Goal: Transaction & Acquisition: Purchase product/service

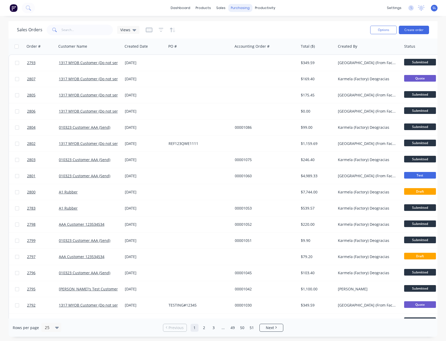
drag, startPoint x: 271, startPoint y: 19, endPoint x: 239, endPoint y: 7, distance: 34.7
click at [271, 19] on div "dashboard products sales purchasing productivity dashboard products Product Cat…" at bounding box center [223, 170] width 446 height 341
click at [240, 23] on div at bounding box center [238, 25] width 8 height 5
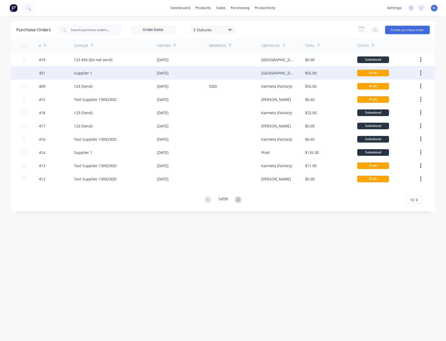
click at [169, 73] on div "05 Jun 2024" at bounding box center [163, 73] width 12 height 6
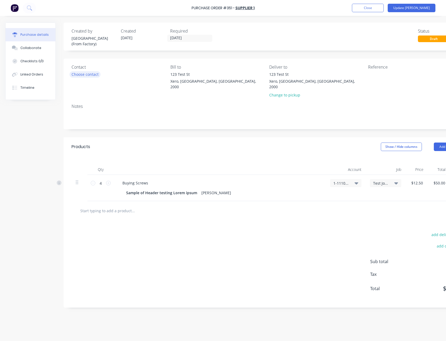
click at [85, 75] on div "Choose contact" at bounding box center [85, 75] width 27 height 6
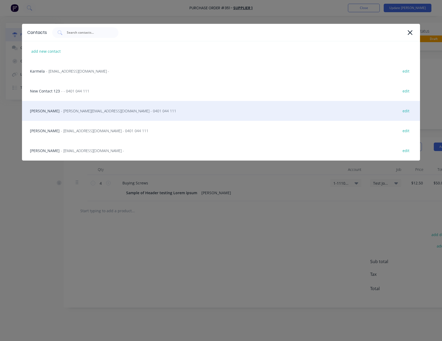
click at [73, 110] on span "- paul@factory.app - 0401 044 111" at bounding box center [118, 111] width 115 height 6
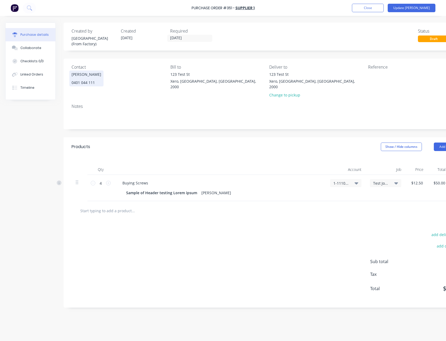
click at [91, 82] on div "0401 044 111" at bounding box center [87, 83] width 30 height 6
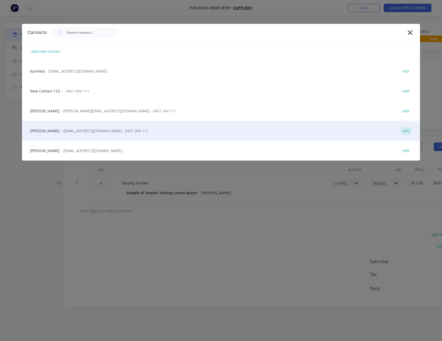
click at [408, 131] on div "edit" at bounding box center [406, 131] width 12 height 8
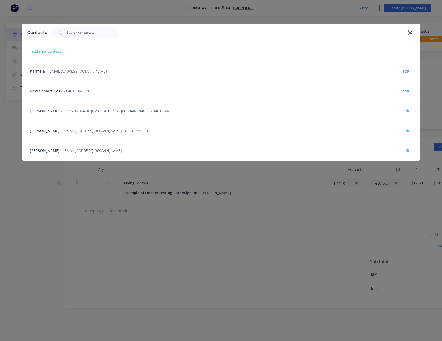
select select "AU"
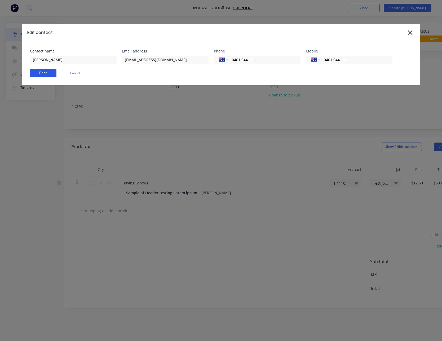
click at [47, 69] on button "Done" at bounding box center [43, 73] width 26 height 8
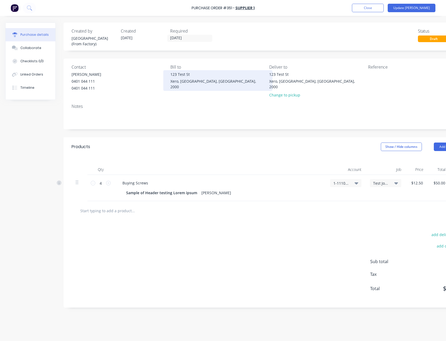
click at [185, 81] on div "Xero, New South Wales, Australia, 2000" at bounding box center [217, 83] width 95 height 11
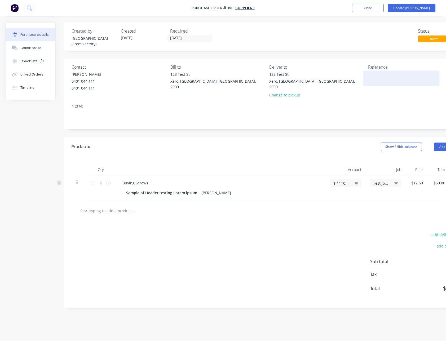
click at [371, 78] on textarea at bounding box center [401, 78] width 66 height 12
type textarea "REFERENC"
type textarea "x"
type textarea "R"
type textarea "x"
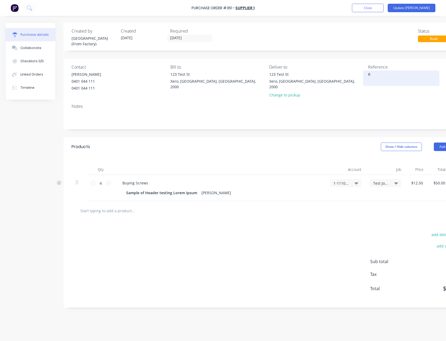
type textarea "RE"
type textarea "x"
type textarea "REF"
type textarea "x"
type textarea "REF#"
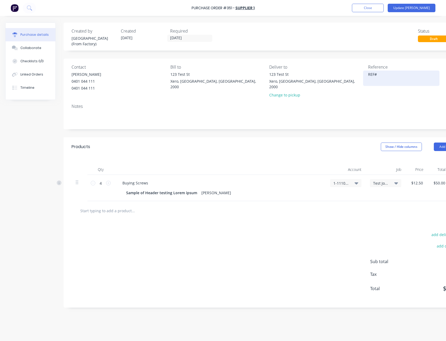
type textarea "x"
type textarea "REF#1"
type textarea "x"
type textarea "REF#12"
type textarea "x"
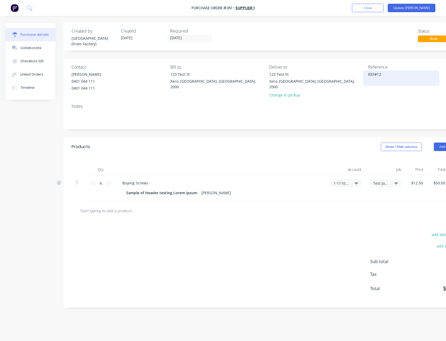
type textarea "REF#123"
type textarea "x"
type textarea "REF#1234"
type textarea "x"
type textarea "REF#1234Q"
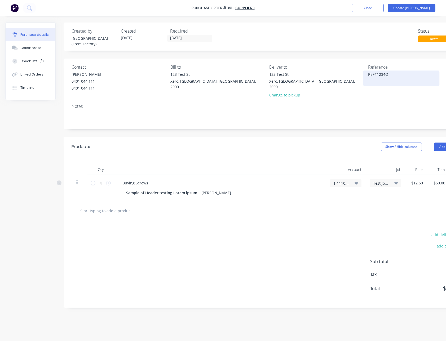
type textarea "x"
type textarea "REF#1234QWE"
type textarea "x"
type textarea "REF#1234QWE"
type textarea "x"
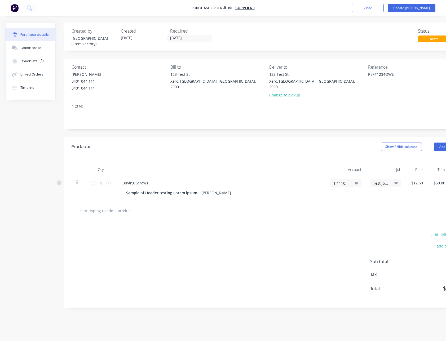
type textarea "REF#1234QWE"
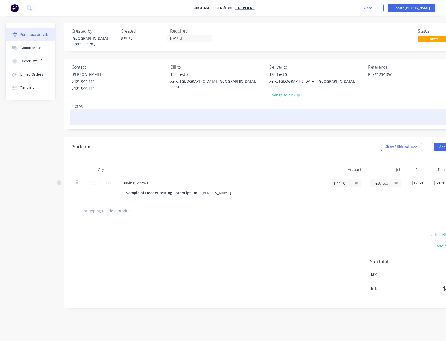
click at [95, 111] on textarea at bounding box center [267, 117] width 391 height 12
paste textarea "Suspendisse aut quisque et ultricies deserunt potenti ultrices facere luctus du…"
type textarea "x"
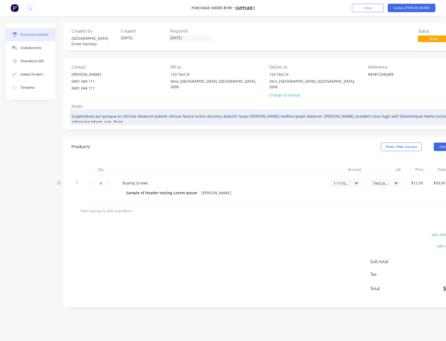
scroll to position [0, 8]
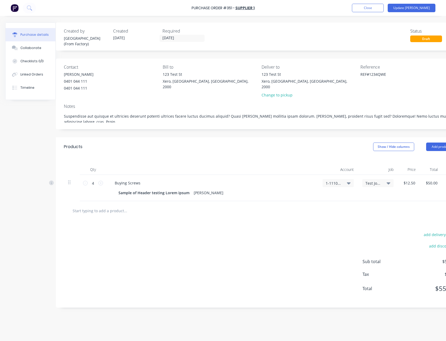
type textarea "Suspendisse aut quisque et ultricies deserunt potenti ultrices facere luctus du…"
type textarea "x"
type textarea "Suspendisse aut quisque et ultricies deserunt potenti ultrices facere luctus du…"
click at [173, 234] on div "add delivery fee add discount Sub total $50.00 Tax $5.00 Total $55.00" at bounding box center [259, 263] width 407 height 87
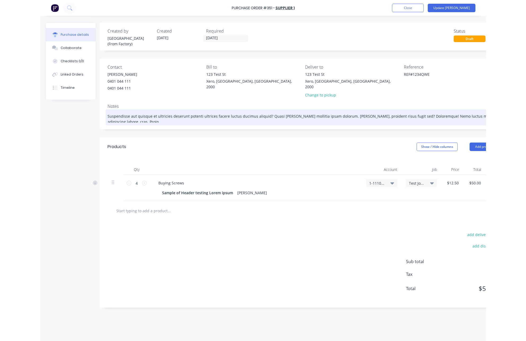
scroll to position [0, 0]
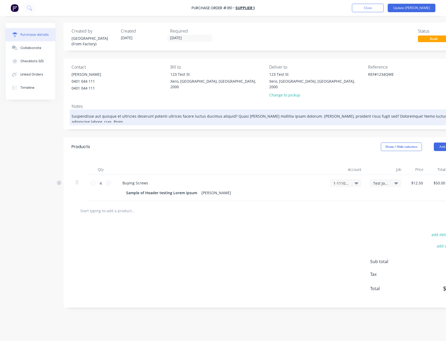
click at [348, 111] on textarea "Suspendisse aut quisque et ultricies deserunt potenti ultrices facere luctus du…" at bounding box center [267, 117] width 391 height 12
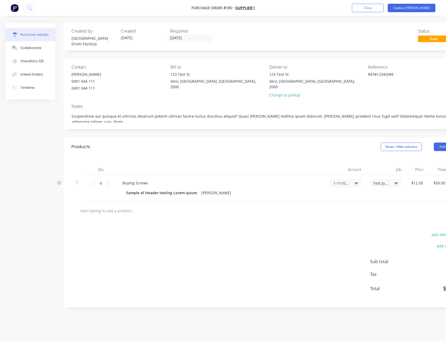
type textarea "x"
type textarea "Suspendisse aut quisque et ultricies deserunt potenti ultrices facere luctus du…"
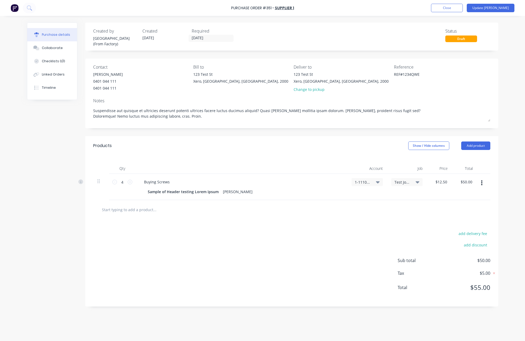
type textarea "x"
type textarea "Suspendisse aut quisque et ultricies deserunt potenti ultrices facere luctus du…"
type textarea "x"
type textarea "Suspendisse aut quisque et ultricies deserunt potenti ultrices facere luctus du…"
click at [446, 144] on button "Add product" at bounding box center [476, 145] width 29 height 8
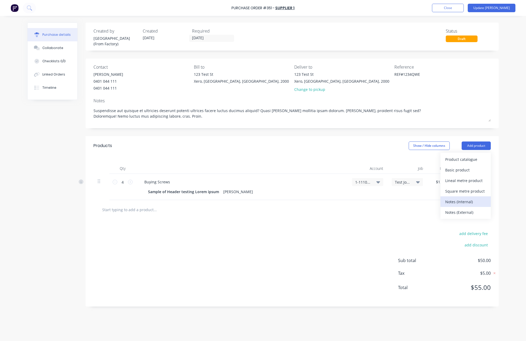
click at [446, 198] on div "Notes (Internal)" at bounding box center [465, 202] width 41 height 8
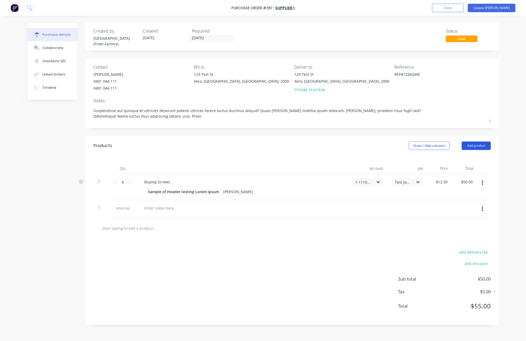
click at [446, 147] on button "Add product" at bounding box center [476, 145] width 29 height 8
click at [446, 209] on div "Notes (External)" at bounding box center [465, 213] width 41 height 8
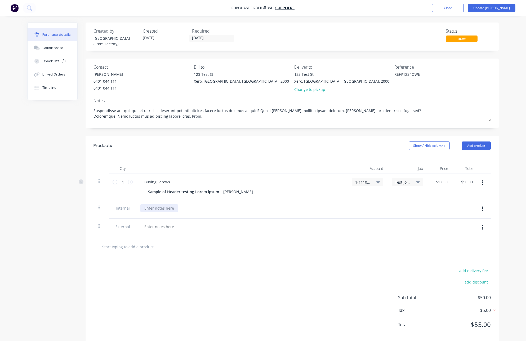
type textarea "x"
click at [163, 207] on div at bounding box center [159, 208] width 38 height 8
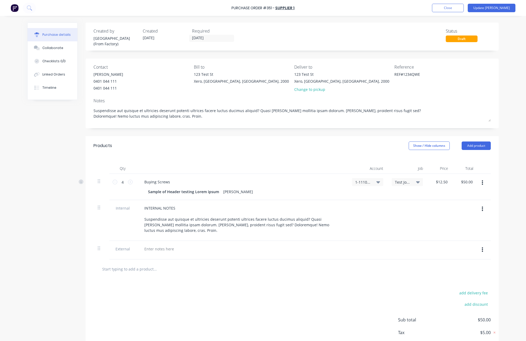
click at [162, 247] on div at bounding box center [242, 250] width 212 height 19
type textarea "x"
click at [163, 245] on div at bounding box center [159, 249] width 38 height 8
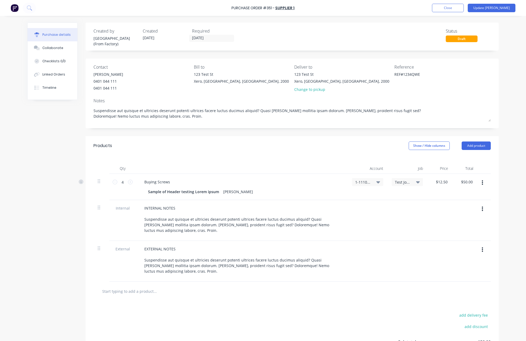
click at [216, 321] on div "add delivery fee add discount Sub total $50.00 Tax $5.00 Total $55.00" at bounding box center [292, 344] width 413 height 87
click at [446, 186] on button "button" at bounding box center [482, 183] width 12 height 10
click at [446, 192] on div "Purchase Order #351 - Supplier 1 Add product Close Update Bill Purchase details…" at bounding box center [263, 170] width 526 height 341
click at [446, 146] on button "Add product" at bounding box center [476, 145] width 29 height 8
click at [446, 178] on div "Lineal metre product" at bounding box center [465, 181] width 41 height 8
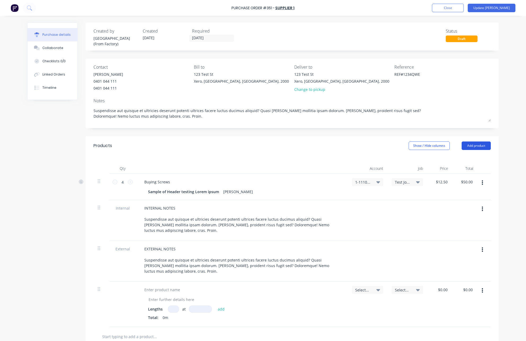
click at [446, 148] on button "Add product" at bounding box center [476, 145] width 29 height 8
click at [446, 192] on div "Square metre product" at bounding box center [465, 191] width 41 height 8
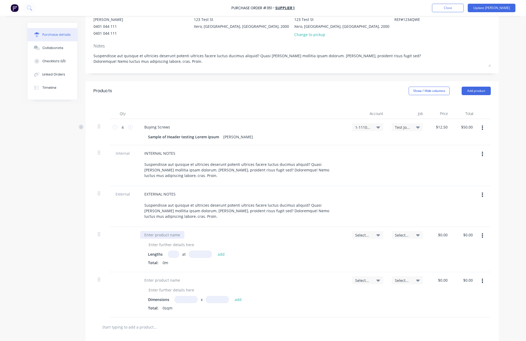
type textarea "x"
click at [149, 231] on div at bounding box center [162, 235] width 44 height 8
type textarea "x"
paste div
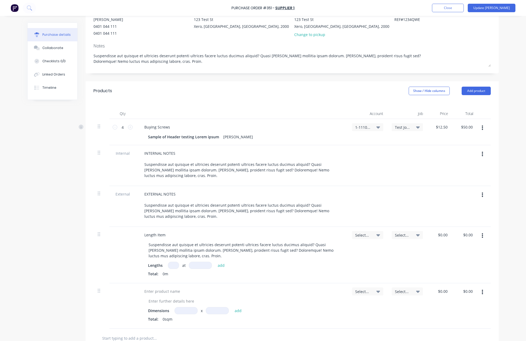
click at [171, 262] on input at bounding box center [173, 265] width 11 height 7
type textarea "x"
type input "2"
type textarea "x"
type input "2"
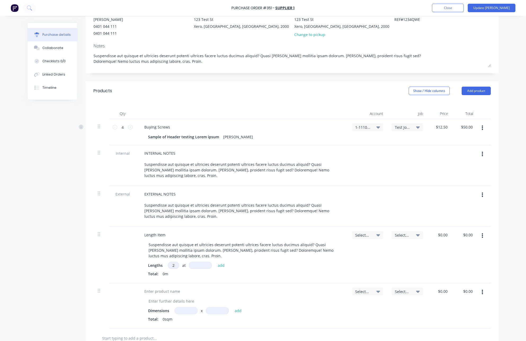
type textarea "x"
type input "1"
type textarea "x"
type input "12"
type textarea "x"
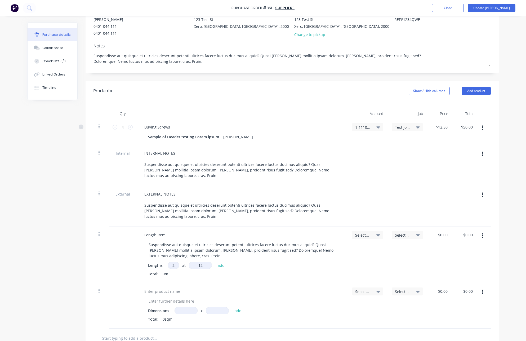
type input "125"
type textarea "x"
type input "1250"
type textarea "x"
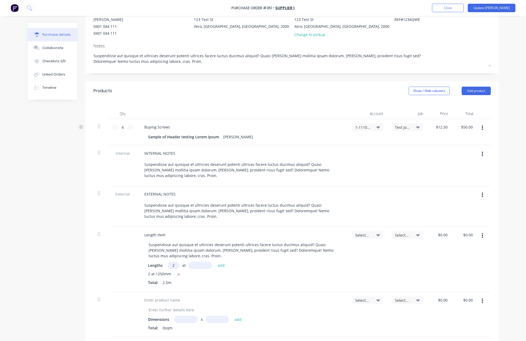
type input "2"
type textarea "x"
type input "2"
type textarea "x"
type input "21"
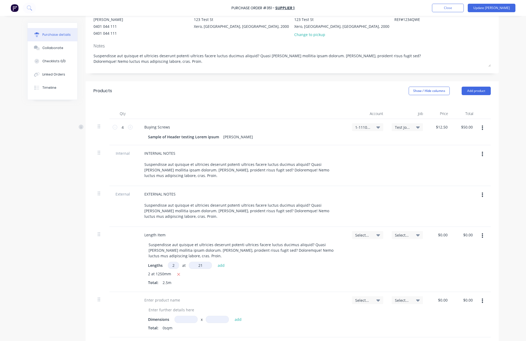
type textarea "x"
type input "212"
type textarea "x"
type input "2125"
type textarea "x"
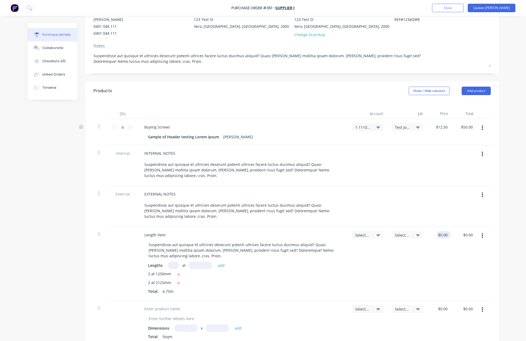
type textarea "x"
click at [443, 231] on input "0.00" at bounding box center [443, 235] width 12 height 8
type input "5"
type textarea "x"
type input "$5.00"
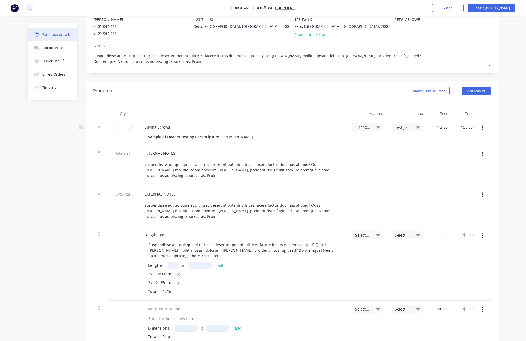
type input "$33.75"
click at [431, 249] on div "$5.00 5" at bounding box center [439, 264] width 25 height 74
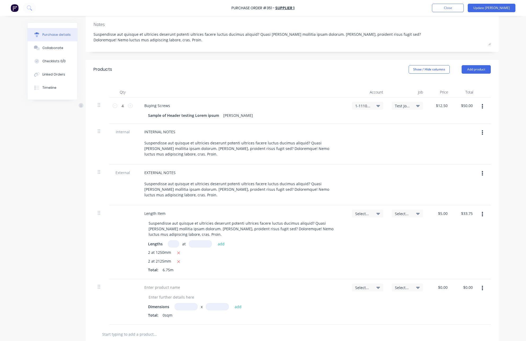
scroll to position [103, 0]
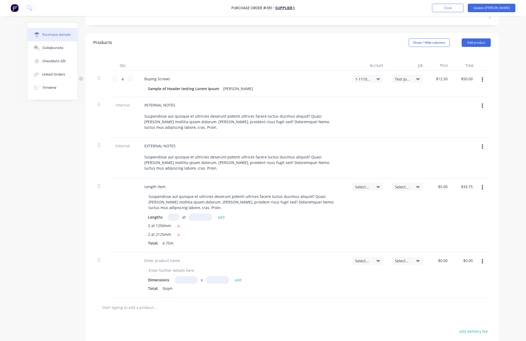
type textarea "x"
click at [180, 276] on input at bounding box center [186, 279] width 23 height 7
type input "3m"
type input "3"
type textarea "x"
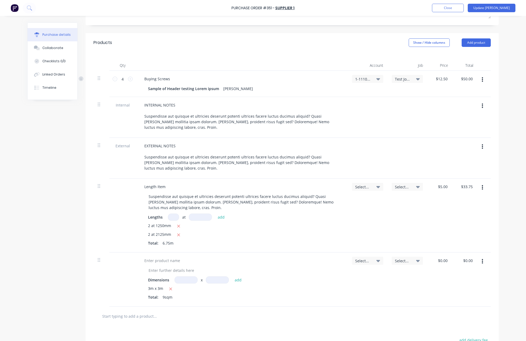
type textarea "x"
click at [180, 276] on input at bounding box center [186, 279] width 23 height 7
type input "2m"
type input "2"
type textarea "x"
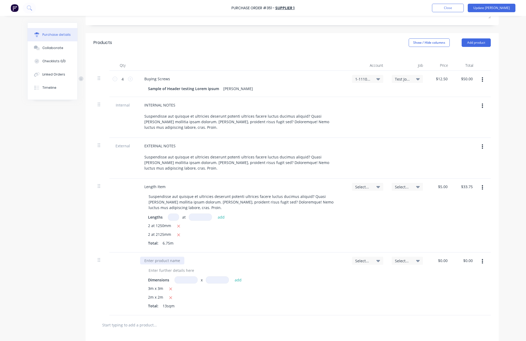
type textarea "x"
click at [163, 257] on div at bounding box center [162, 261] width 44 height 8
type textarea "x"
paste div
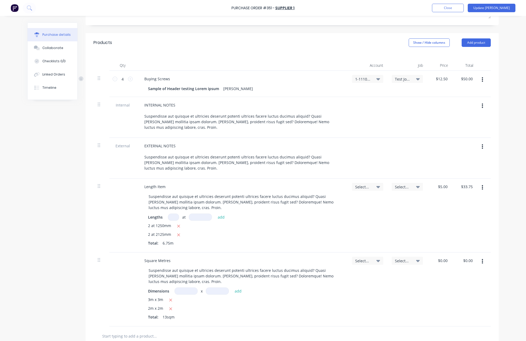
click at [409, 275] on div "Select..." at bounding box center [408, 289] width 40 height 74
type textarea "x"
click at [444, 257] on input "0.00" at bounding box center [443, 261] width 12 height 8
type input "12"
type textarea "x"
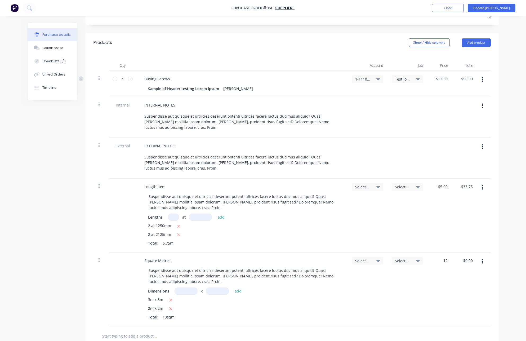
type input "$12.00"
type input "$156.00"
click at [436, 271] on div "$12.00 12" at bounding box center [439, 289] width 25 height 74
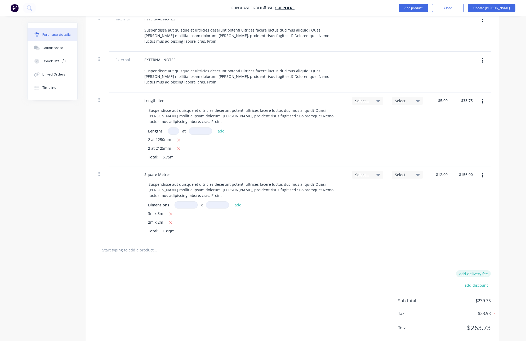
type textarea "x"
click at [446, 270] on button "add delivery fee" at bounding box center [473, 273] width 35 height 7
type input "1"
type input "20"
type textarea "x"
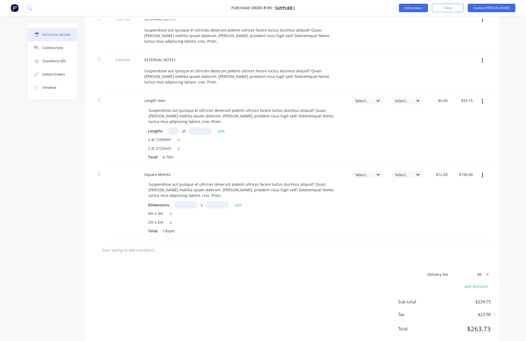
type input "$20.00"
click at [446, 244] on div at bounding box center [292, 249] width 413 height 19
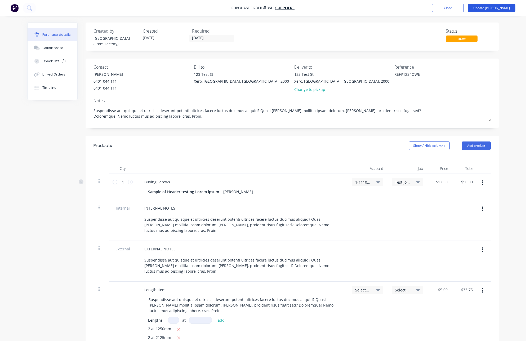
click at [446, 7] on button "Update [PERSON_NAME]" at bounding box center [492, 8] width 48 height 8
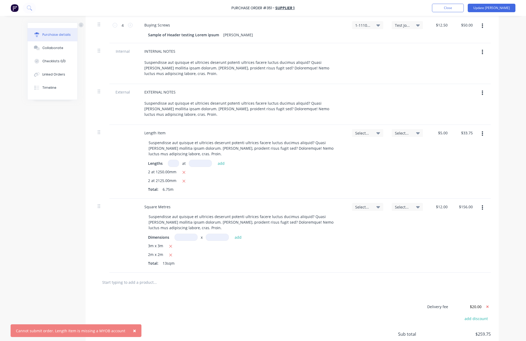
scroll to position [161, 0]
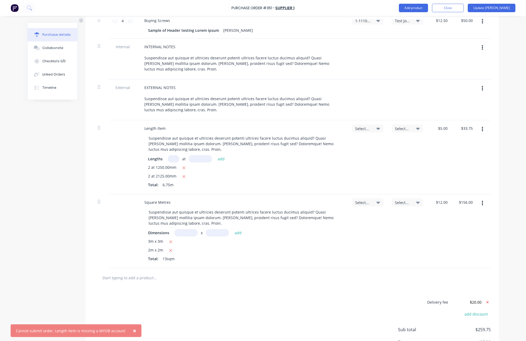
click at [380, 125] on div "Select..." at bounding box center [367, 129] width 31 height 8
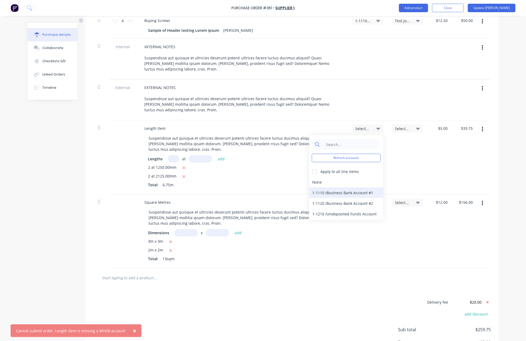
click at [351, 187] on div "1-1110 / Business Bank Account #1" at bounding box center [346, 192] width 74 height 11
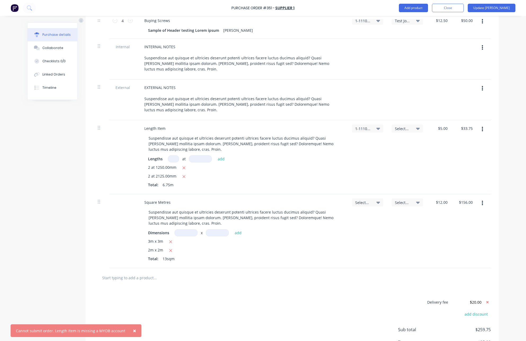
click at [405, 126] on span "Select..." at bounding box center [403, 129] width 16 height 6
click at [395, 194] on div "111 testing lang / 111 testing lang" at bounding box center [386, 199] width 74 height 11
click at [366, 200] on span "Select..." at bounding box center [363, 203] width 16 height 6
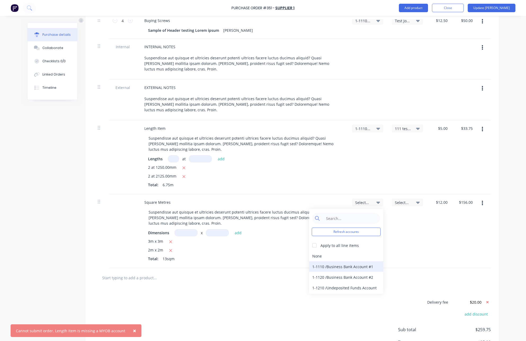
click at [355, 261] on div "1-1110 / Business Bank Account #1" at bounding box center [346, 266] width 74 height 11
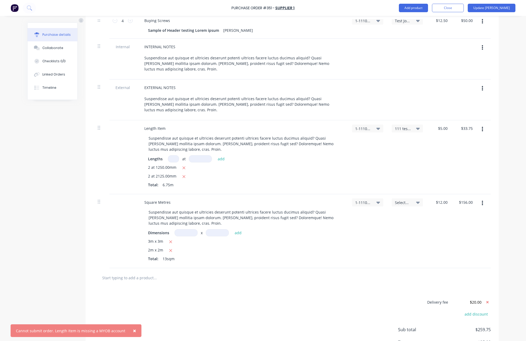
click at [406, 200] on span "Select..." at bounding box center [403, 203] width 16 height 6
click at [393, 268] on div "111 testing lang / 111 testing lang" at bounding box center [386, 273] width 74 height 11
click at [446, 8] on button "Update [PERSON_NAME]" at bounding box center [492, 8] width 48 height 8
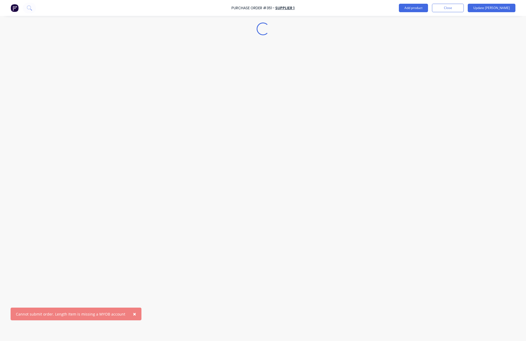
scroll to position [0, 0]
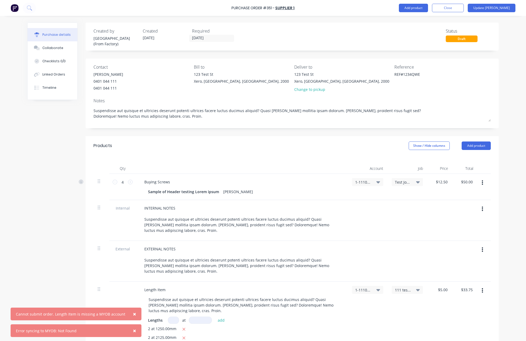
type textarea "x"
click at [293, 8] on link "Supplier 1" at bounding box center [284, 7] width 19 height 5
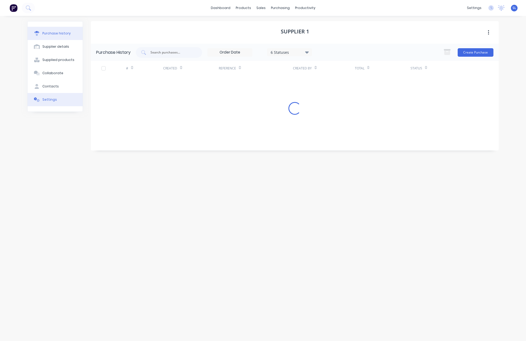
click at [54, 103] on button "Settings" at bounding box center [55, 99] width 55 height 13
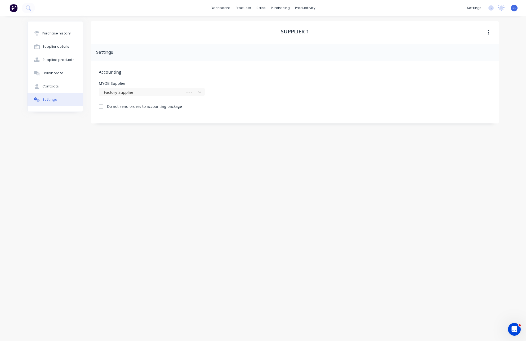
click at [101, 105] on div at bounding box center [101, 106] width 11 height 11
click at [443, 47] on div "Integrations" at bounding box center [440, 46] width 21 height 5
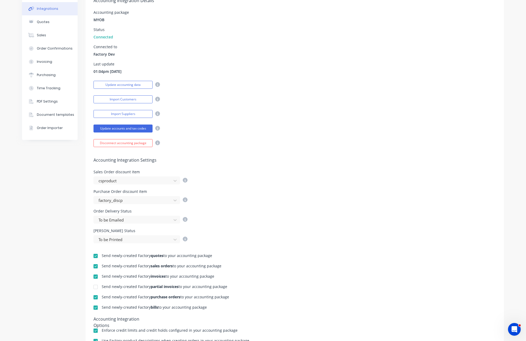
scroll to position [107, 0]
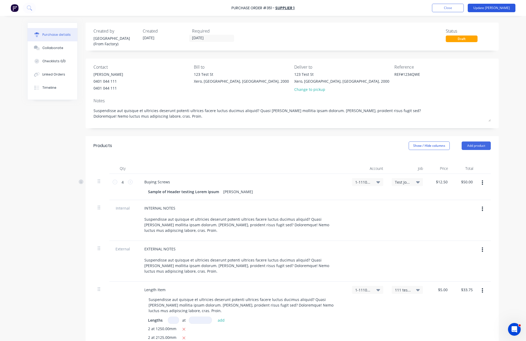
click at [500, 8] on button "Update [PERSON_NAME]" at bounding box center [492, 8] width 48 height 8
type textarea "x"
click at [501, 5] on button "Update Bill" at bounding box center [492, 8] width 48 height 8
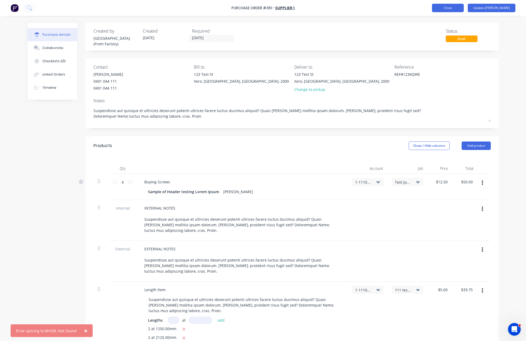
click at [461, 8] on button "Close" at bounding box center [448, 8] width 32 height 8
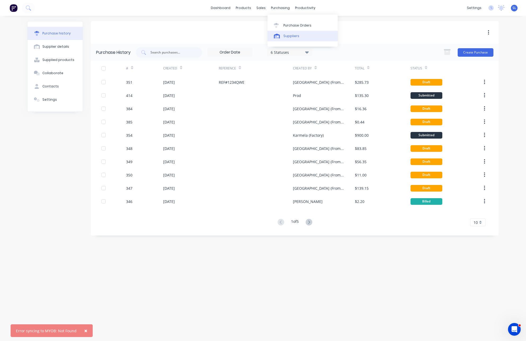
click at [283, 34] on div "Suppliers" at bounding box center [291, 36] width 16 height 5
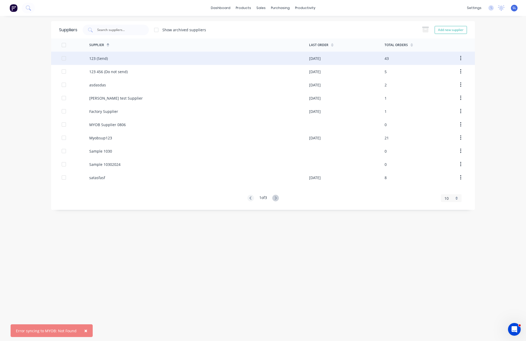
click at [132, 61] on div "123 (Send)" at bounding box center [199, 58] width 220 height 13
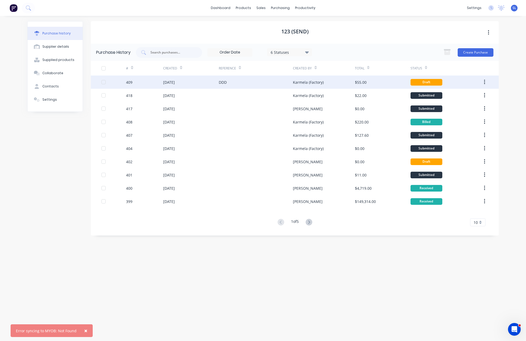
click at [370, 83] on div "$55.00" at bounding box center [383, 82] width 56 height 13
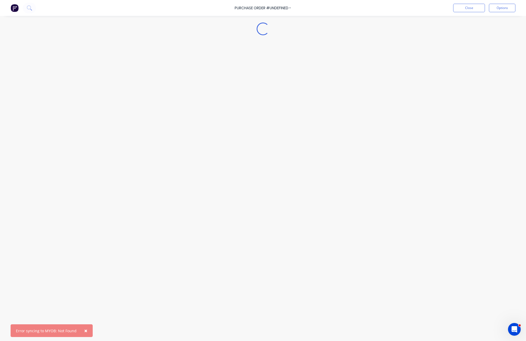
type textarea "x"
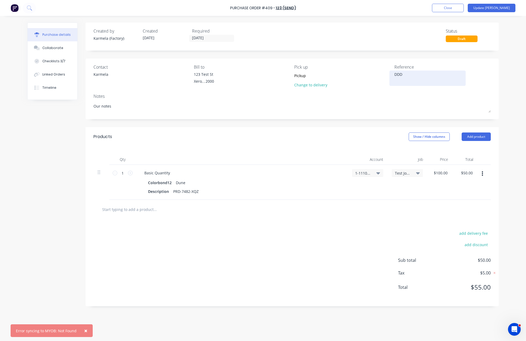
click at [409, 79] on textarea "DDD" at bounding box center [427, 78] width 66 height 12
type textarea "REF123123"
type textarea "x"
type textarea "REF123123"
click at [496, 10] on button "Update [PERSON_NAME]" at bounding box center [492, 8] width 48 height 8
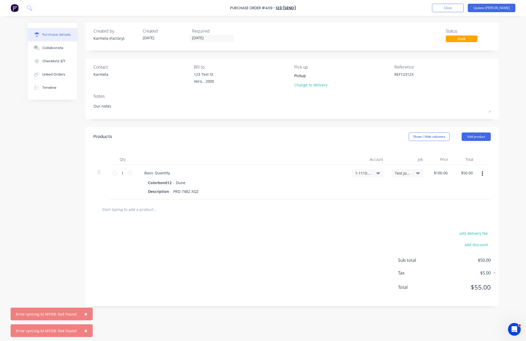
click at [84, 314] on span "×" at bounding box center [85, 313] width 3 height 7
click at [85, 329] on span "×" at bounding box center [85, 330] width 3 height 7
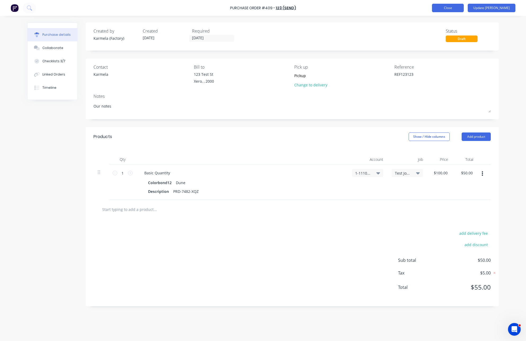
click at [458, 8] on button "Close" at bounding box center [448, 8] width 32 height 8
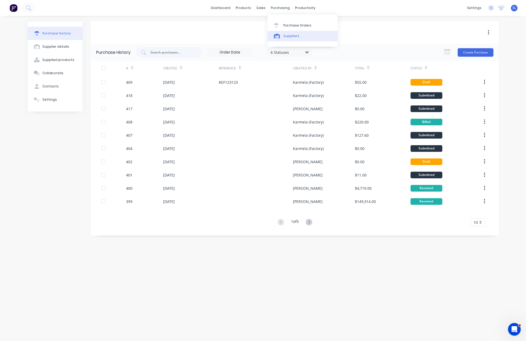
click at [282, 37] on link "Suppliers" at bounding box center [303, 36] width 70 height 11
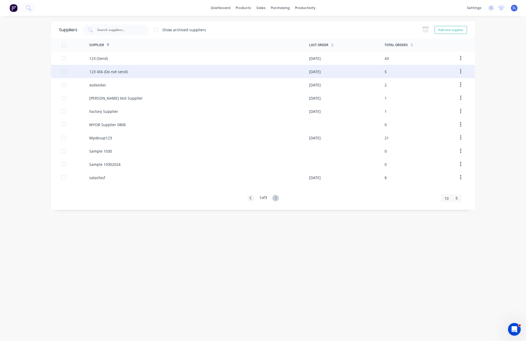
click at [252, 70] on div "123 456 (Do not send)" at bounding box center [199, 71] width 220 height 13
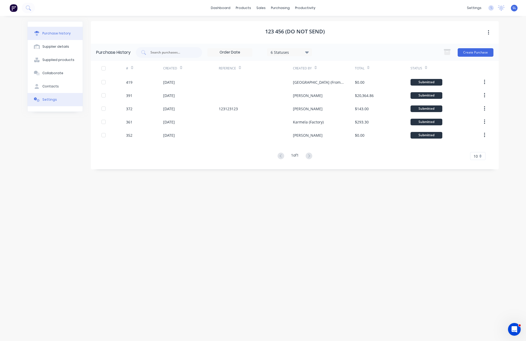
click at [57, 97] on button "Settings" at bounding box center [55, 99] width 55 height 13
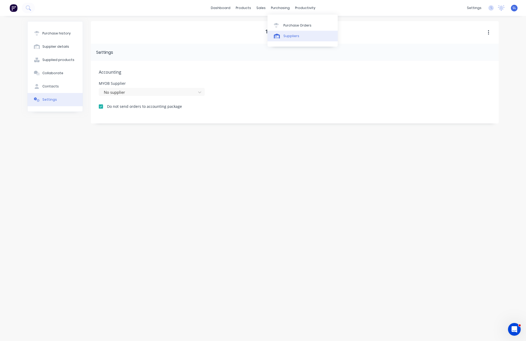
click at [283, 37] on div "Suppliers" at bounding box center [291, 36] width 16 height 5
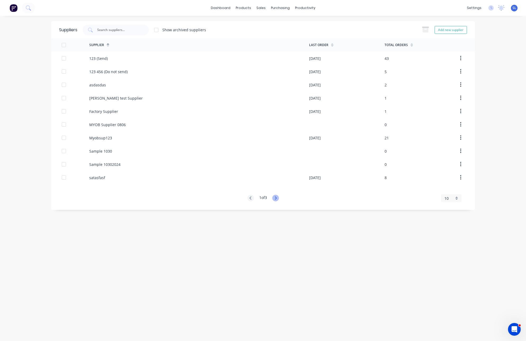
click at [277, 197] on icon at bounding box center [275, 198] width 7 height 7
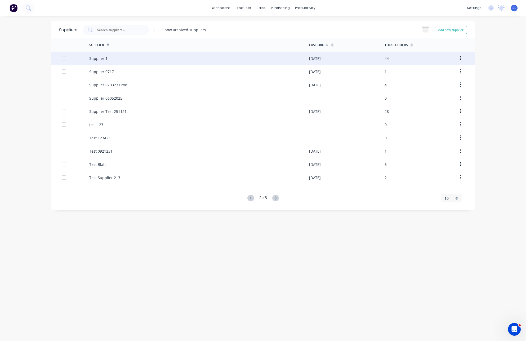
click at [229, 59] on div "Supplier 1" at bounding box center [199, 58] width 220 height 13
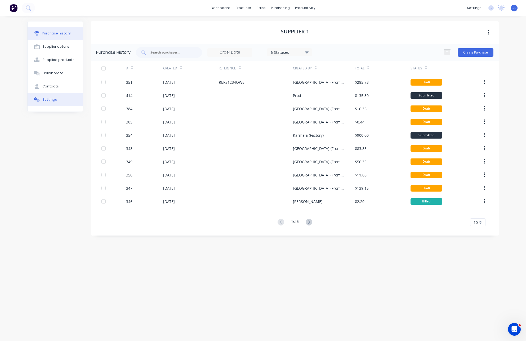
click at [55, 98] on button "Settings" at bounding box center [55, 99] width 55 height 13
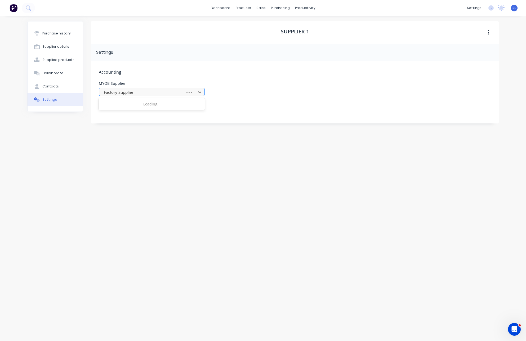
click at [119, 92] on div at bounding box center [142, 92] width 79 height 7
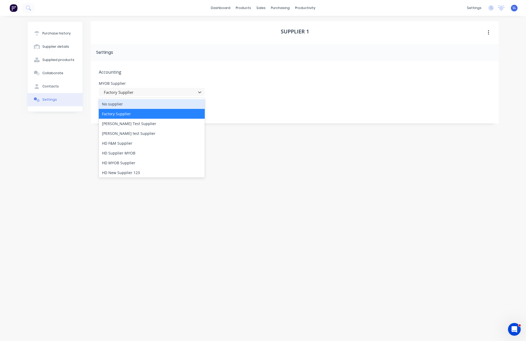
click at [118, 105] on div "No supplier" at bounding box center [152, 104] width 106 height 10
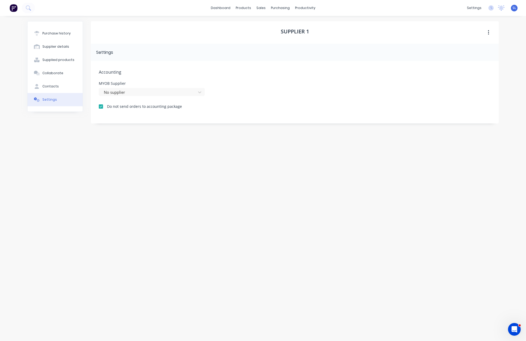
drag, startPoint x: 215, startPoint y: 147, endPoint x: 131, endPoint y: 77, distance: 109.6
click at [215, 147] on div "Supplier 1 Settings Accounting MYOB Supplier No supplier Do not send orders to …" at bounding box center [295, 175] width 408 height 309
click at [57, 34] on div "Purchase history" at bounding box center [56, 33] width 28 height 5
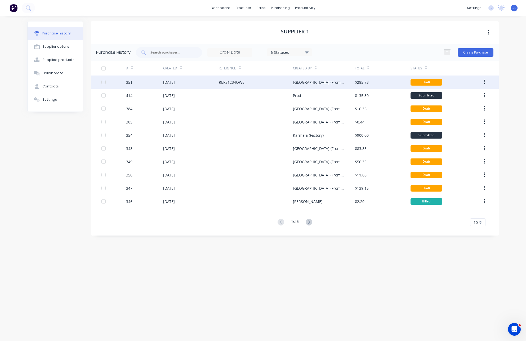
click at [368, 86] on div "$285.73" at bounding box center [383, 82] width 56 height 13
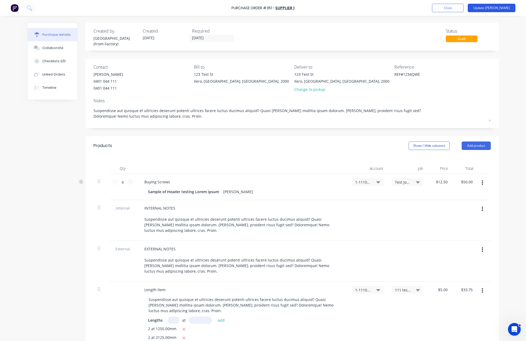
click at [501, 10] on button "Update Bill" at bounding box center [492, 8] width 48 height 8
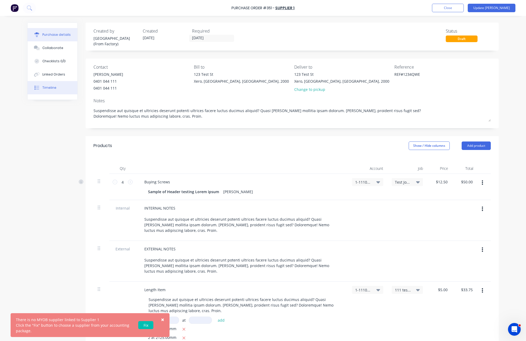
type textarea "x"
click at [70, 90] on button "Timeline" at bounding box center [53, 87] width 50 height 13
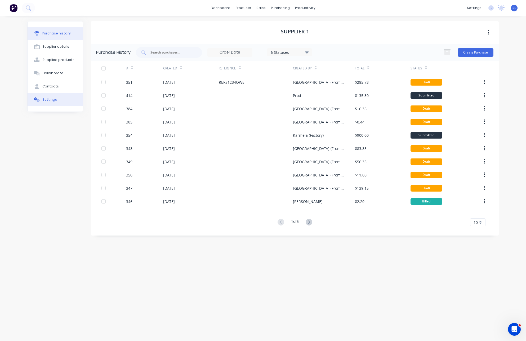
click at [79, 104] on button "Settings" at bounding box center [55, 99] width 55 height 13
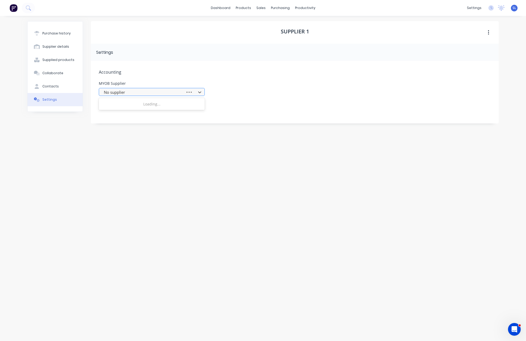
click at [145, 94] on div at bounding box center [142, 92] width 79 height 7
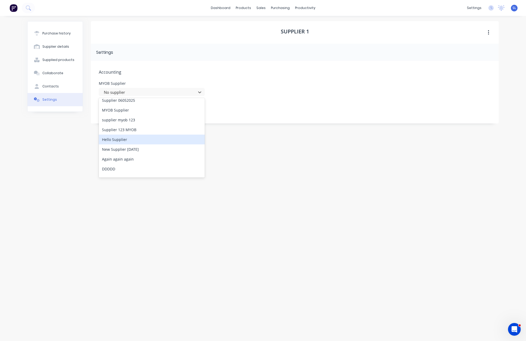
click at [132, 141] on div "Hello Supplier" at bounding box center [152, 140] width 106 height 10
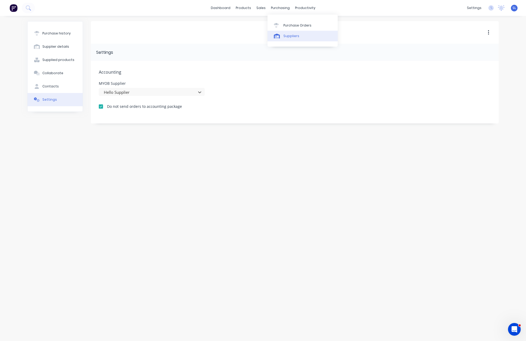
click at [284, 33] on link "Suppliers" at bounding box center [303, 36] width 70 height 11
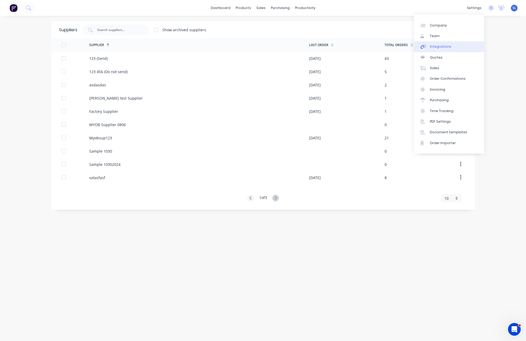
click at [440, 50] on link "Integrations" at bounding box center [449, 46] width 70 height 11
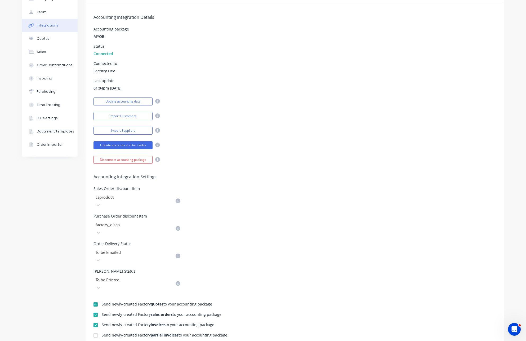
scroll to position [35, 0]
click at [93, 340] on div at bounding box center [95, 345] width 11 height 11
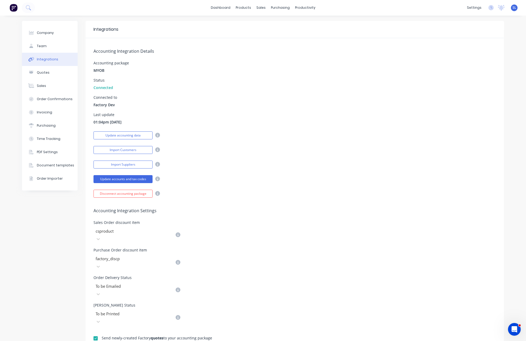
scroll to position [0, 0]
click at [277, 32] on link "Suppliers" at bounding box center [300, 36] width 70 height 11
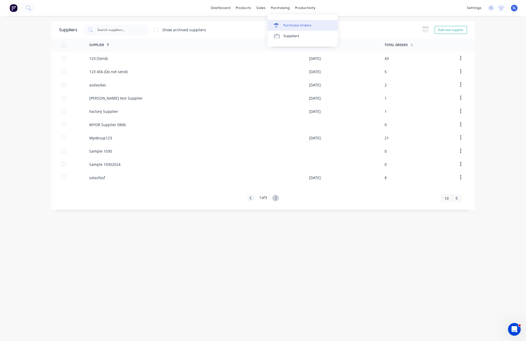
click at [278, 24] on icon at bounding box center [276, 25] width 5 height 5
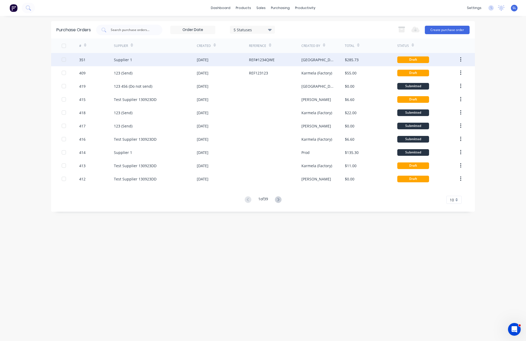
click at [181, 54] on div "Supplier 1" at bounding box center [155, 59] width 83 height 13
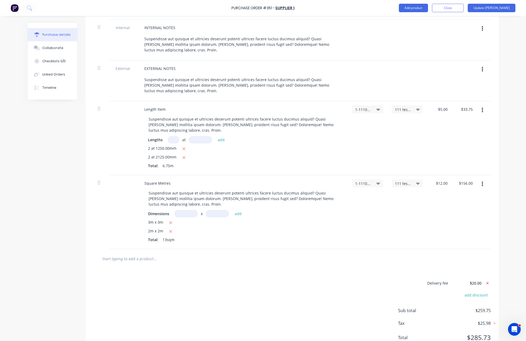
scroll to position [180, 0]
click at [507, 6] on button "Update Bill" at bounding box center [492, 8] width 48 height 8
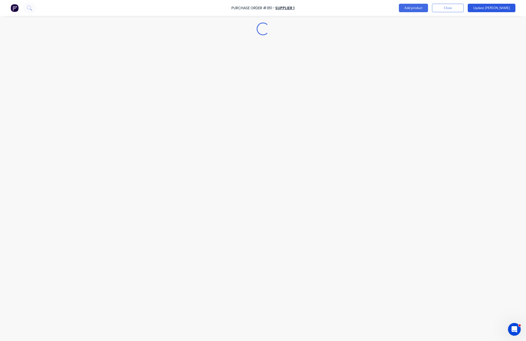
scroll to position [0, 0]
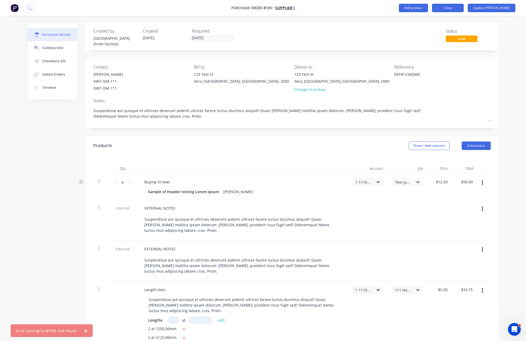
click at [464, 8] on button "Close" at bounding box center [448, 8] width 32 height 8
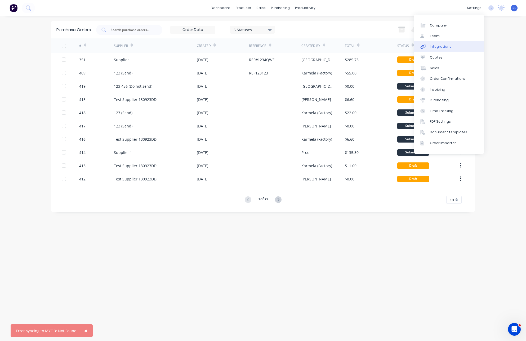
click at [449, 51] on link "Integrations" at bounding box center [449, 46] width 70 height 11
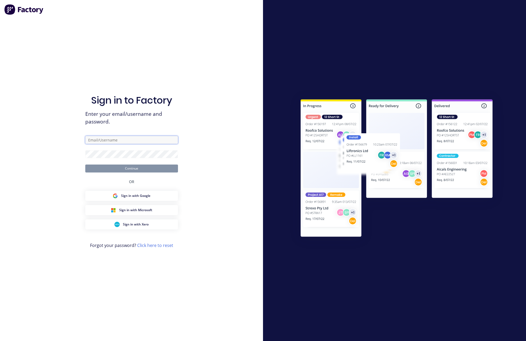
click at [91, 142] on input "text" at bounding box center [131, 140] width 93 height 8
type input "[EMAIL_ADDRESS][DOMAIN_NAME]"
click at [85, 165] on button "Continue" at bounding box center [131, 169] width 93 height 8
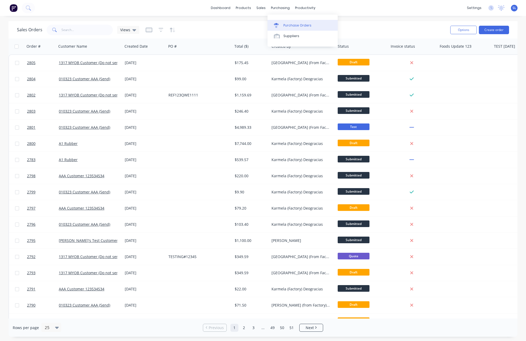
click at [285, 28] on link "Purchase Orders" at bounding box center [303, 25] width 70 height 11
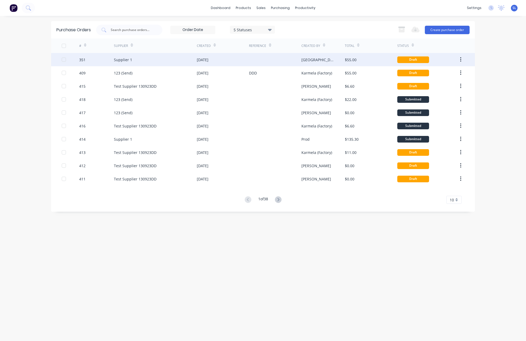
click at [87, 64] on div "351" at bounding box center [96, 59] width 35 height 13
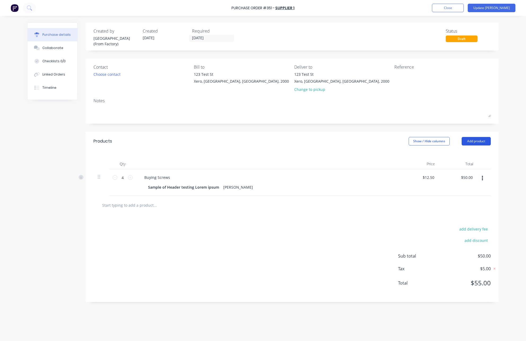
click at [471, 140] on button "Add product" at bounding box center [476, 141] width 29 height 8
click at [466, 193] on button "Notes (Internal)" at bounding box center [466, 197] width 50 height 11
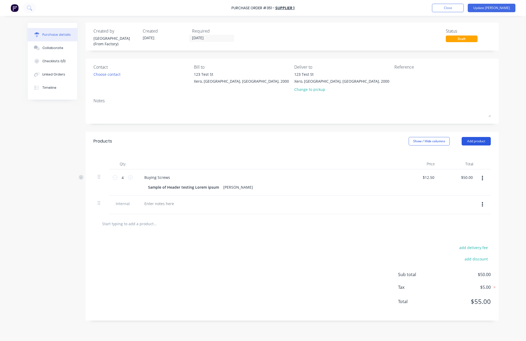
click at [473, 143] on button "Add product" at bounding box center [476, 141] width 29 height 8
click at [469, 207] on div "Notes (External)" at bounding box center [465, 208] width 41 height 8
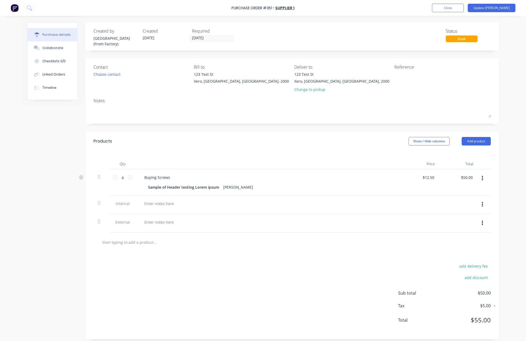
click at [468, 136] on div "Products Show / Hide columns Add product" at bounding box center [292, 141] width 413 height 19
click at [468, 142] on button "Add product" at bounding box center [476, 141] width 29 height 8
click at [461, 177] on div "Lineal metre product" at bounding box center [465, 176] width 41 height 8
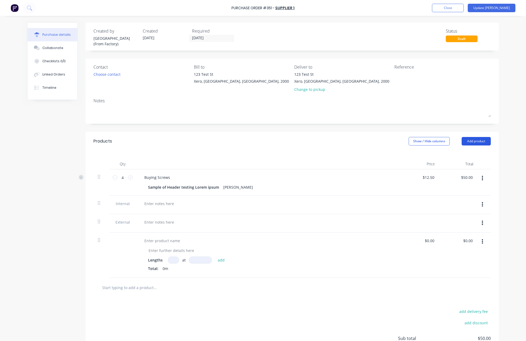
click at [468, 143] on button "Add product" at bounding box center [476, 141] width 29 height 8
click at [469, 189] on div "Square metre product" at bounding box center [465, 187] width 41 height 8
click at [176, 202] on div at bounding box center [268, 204] width 256 height 8
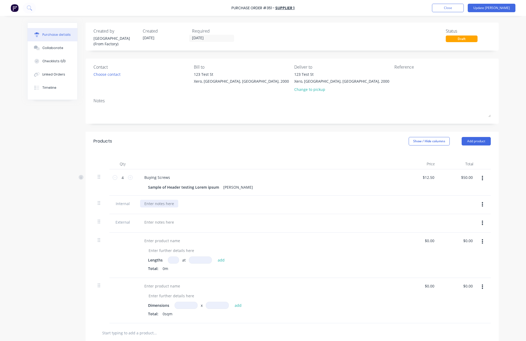
click at [164, 201] on div at bounding box center [159, 204] width 38 height 8
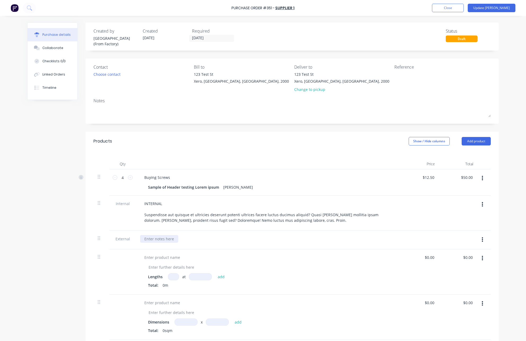
click at [153, 239] on div at bounding box center [159, 239] width 38 height 8
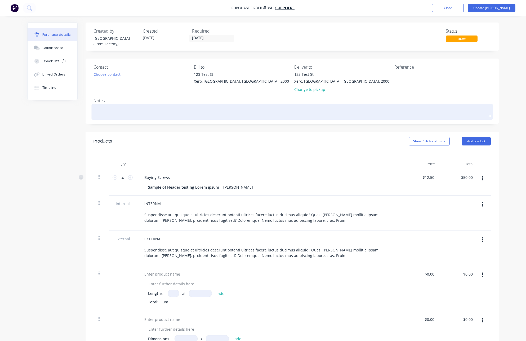
click at [122, 105] on div at bounding box center [292, 111] width 397 height 13
click at [121, 108] on textarea at bounding box center [292, 111] width 397 height 12
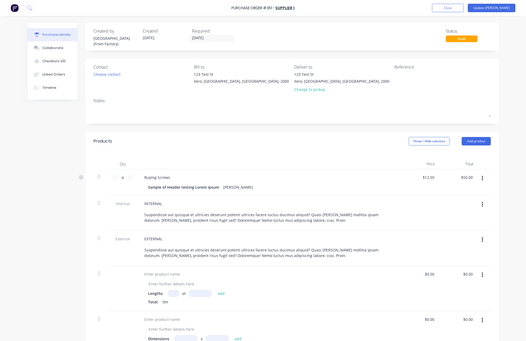
paste textarea "Suspendisse aut quisque et ultricies deserunt potenti ultrices facere luctus du…"
type textarea "x"
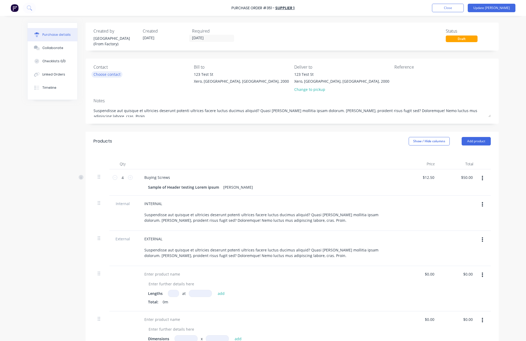
type textarea "Suspendisse aut quisque et ultricies deserunt potenti ultrices facere luctus du…"
type textarea "x"
type textarea "Suspendisse aut quisque et ultricies deserunt potenti ultrices facere luctus du…"
click at [99, 73] on div "Choose contact" at bounding box center [107, 75] width 27 height 6
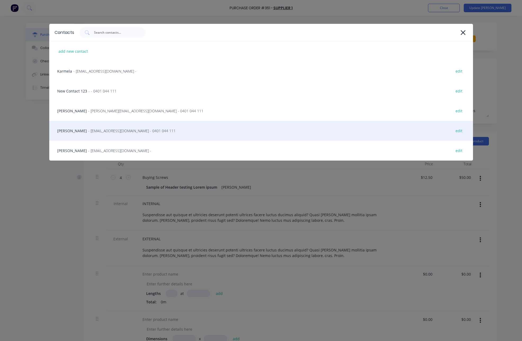
click at [101, 126] on div "Syd - [EMAIL_ADDRESS][DOMAIN_NAME] - 0401 044 111 edit" at bounding box center [261, 131] width 424 height 20
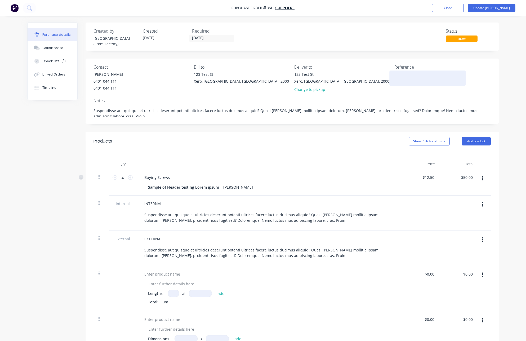
click at [406, 80] on textarea at bounding box center [427, 78] width 66 height 12
type textarea "x"
type textarea "R"
type textarea "x"
type textarea "RE"
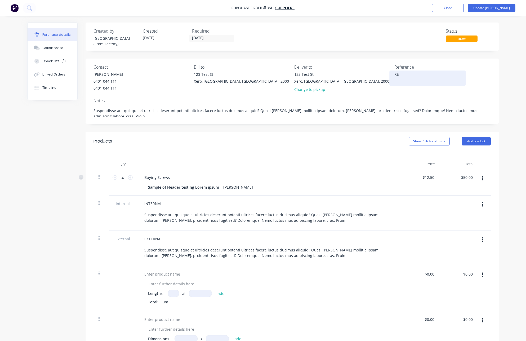
type textarea "x"
type textarea "REF"
type textarea "x"
type textarea "REF1"
type textarea "x"
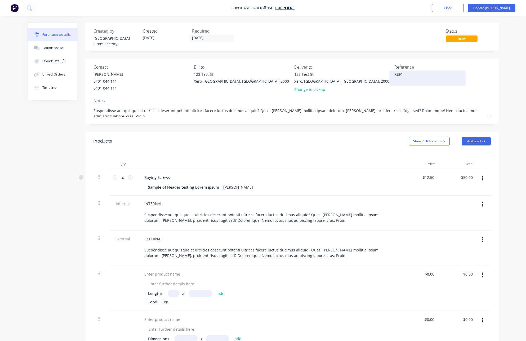
type textarea "REF12"
type textarea "x"
type textarea "REF123"
type textarea "x"
type textarea "REF123Z"
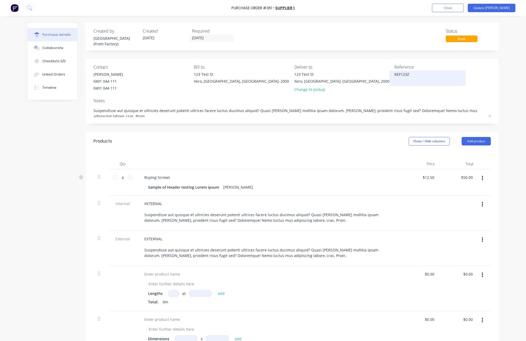
type textarea "x"
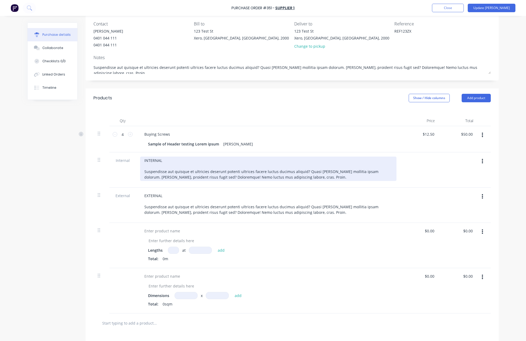
scroll to position [45, 0]
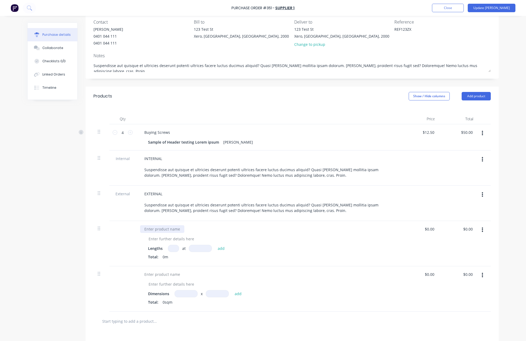
type textarea "REF123ZX"
type textarea "x"
type textarea "REF123ZX"
click at [174, 226] on div at bounding box center [162, 229] width 44 height 8
type textarea "x"
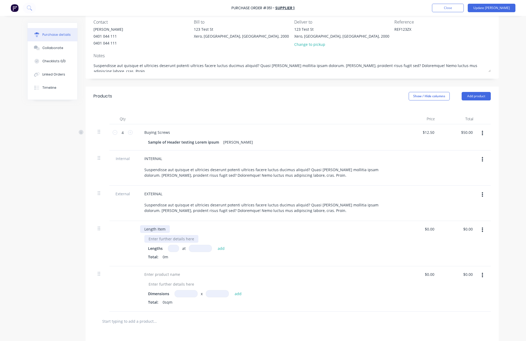
paste div
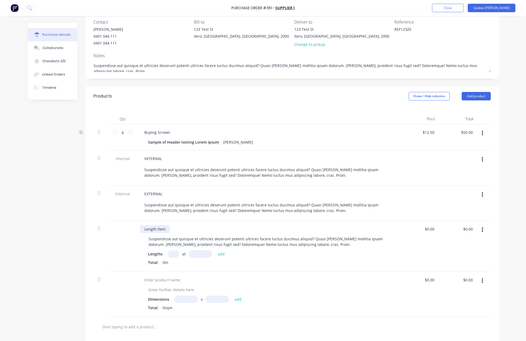
type textarea "x"
type input "2"
type textarea "x"
type input "2"
type textarea "x"
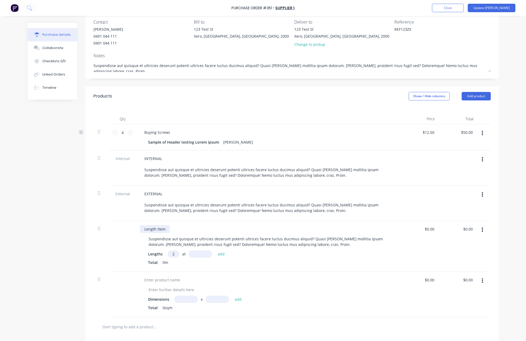
type input "2"
type textarea "x"
type input "20"
type textarea "x"
type input "200"
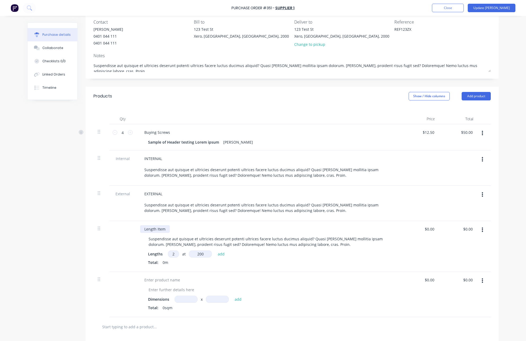
type textarea "x"
type input "2000"
type textarea "x"
type input "3"
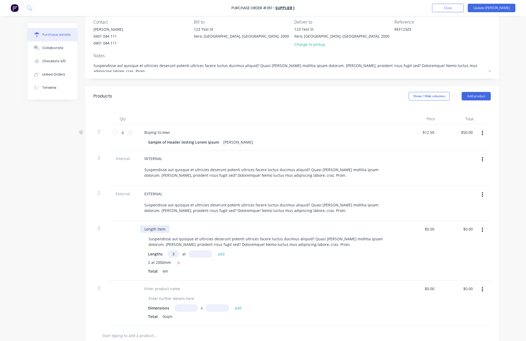
type textarea "x"
type input "1"
type textarea "x"
type input "12"
type textarea "x"
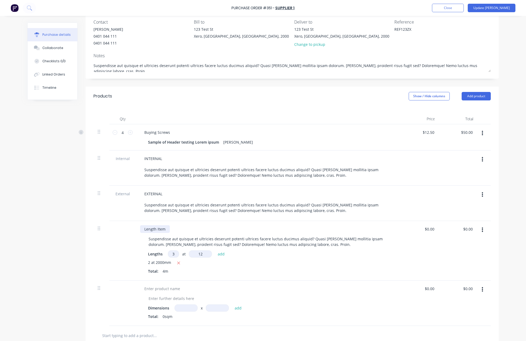
type input "125"
type textarea "x"
type input "1250"
type textarea "x"
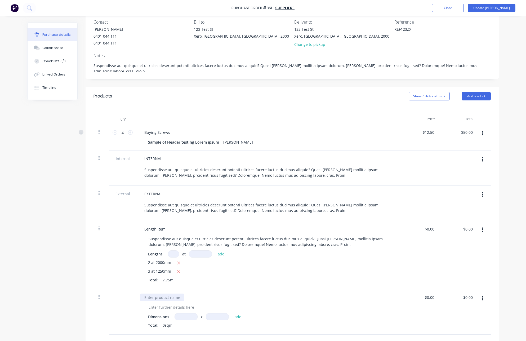
click at [168, 301] on div at bounding box center [162, 298] width 44 height 8
type textarea "x"
paste div
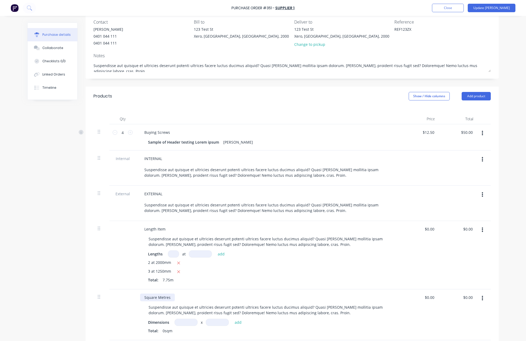
type textarea "x"
type input "2m"
type input "2"
type textarea "x"
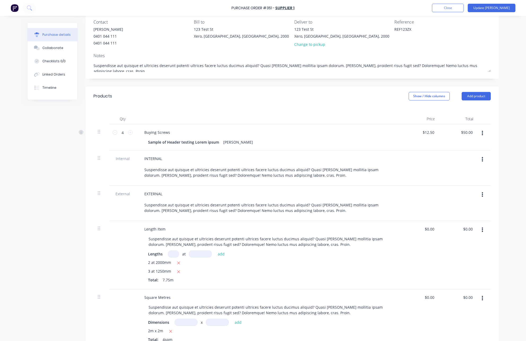
click at [186, 322] on input at bounding box center [186, 322] width 23 height 7
type input "3m"
type input "15"
type textarea "x"
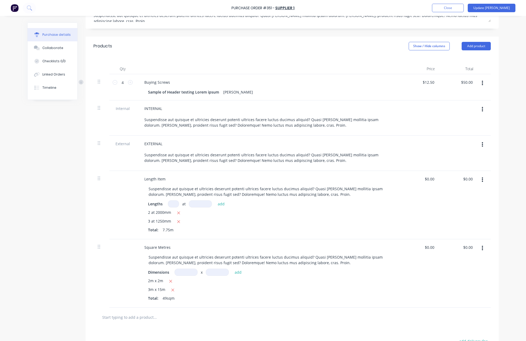
scroll to position [96, 0]
click at [171, 290] on icon "button" at bounding box center [172, 289] width 3 height 3
type textarea "x"
click at [188, 270] on input at bounding box center [186, 271] width 23 height 7
type input "3m"
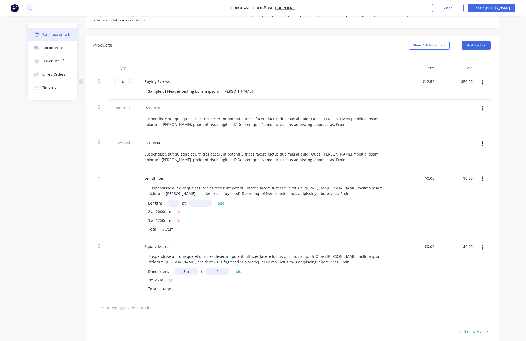
type input "2"
type textarea "x"
click at [431, 176] on input "0.00" at bounding box center [429, 178] width 12 height 8
type input "25"
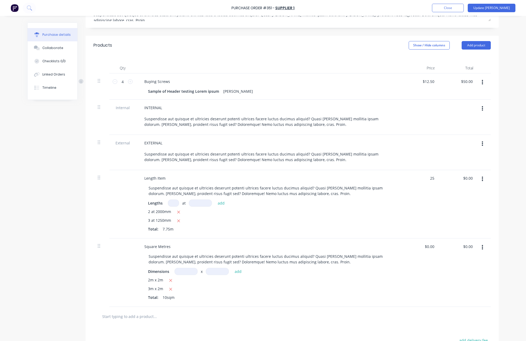
type textarea "x"
type input "$25.00"
type input "$193.75"
click at [439, 157] on div at bounding box center [458, 152] width 38 height 35
type textarea "x"
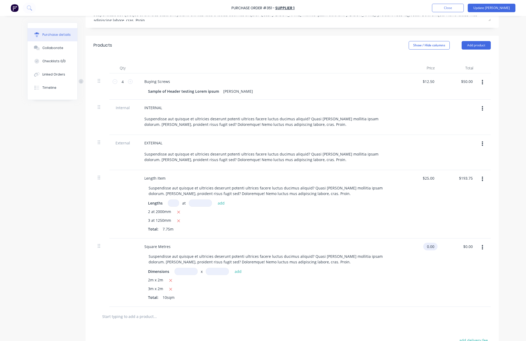
click at [430, 250] on input "0.00" at bounding box center [429, 247] width 12 height 8
type input "35"
type textarea "x"
type input "$35.00"
type input "$350.00"
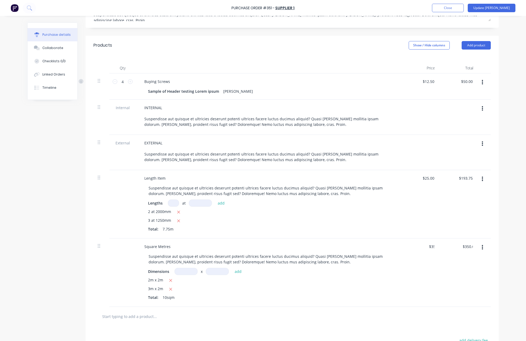
click at [436, 219] on div "$25.00 $25.00" at bounding box center [420, 204] width 38 height 68
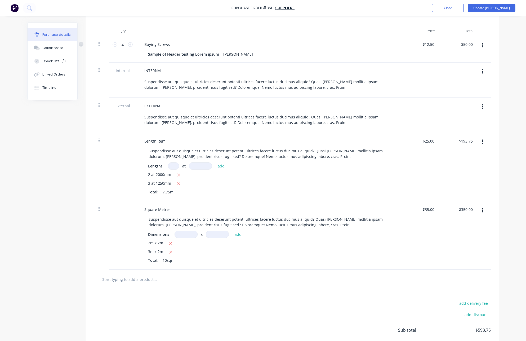
scroll to position [174, 0]
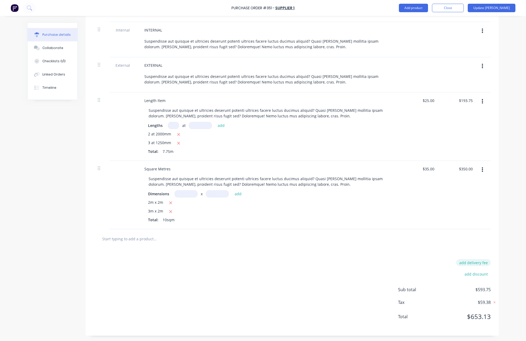
type textarea "x"
click at [478, 263] on button "add delivery fee" at bounding box center [473, 262] width 35 height 7
type input "50"
type textarea "x"
type input "$50.00"
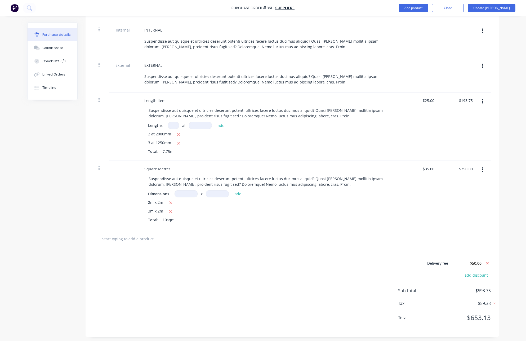
click at [502, 246] on div "Purchase Order #351 - Supplier 1 Add product Close Update Bill Purchase details…" at bounding box center [263, 170] width 526 height 341
click at [502, 13] on div "Purchase Order #351 - Supplier 1 Add product Close Update Bill" at bounding box center [263, 8] width 526 height 16
click at [502, 5] on button "Update [PERSON_NAME]" at bounding box center [492, 8] width 48 height 8
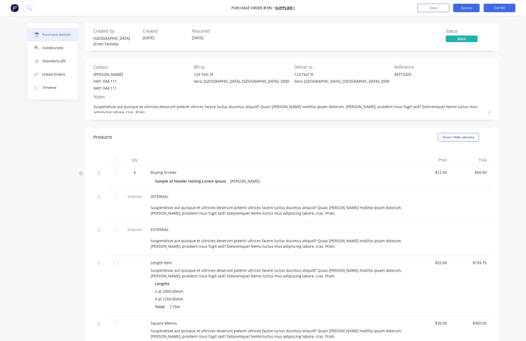
click at [472, 6] on button "Options" at bounding box center [466, 8] width 26 height 8
click at [449, 29] on div "Convert to Purchase Order" at bounding box center [454, 33] width 41 height 13
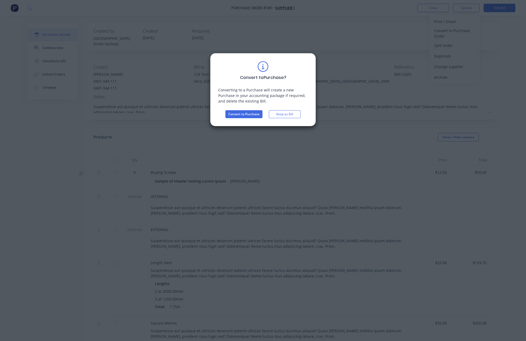
click at [292, 109] on div "Convert to Purchase ? Converting to a Purchase will create a new Purchase in yo…" at bounding box center [263, 89] width 90 height 57
click at [293, 110] on button "Keep as Bill" at bounding box center [285, 114] width 32 height 8
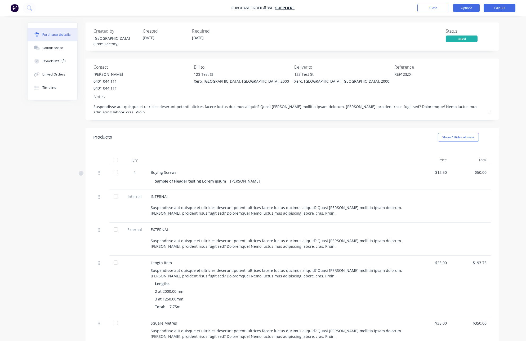
click at [457, 10] on button "Options" at bounding box center [466, 8] width 26 height 8
click at [453, 22] on div "Print / Email" at bounding box center [454, 22] width 41 height 8
click at [457, 31] on div "With pricing" at bounding box center [454, 32] width 41 height 8
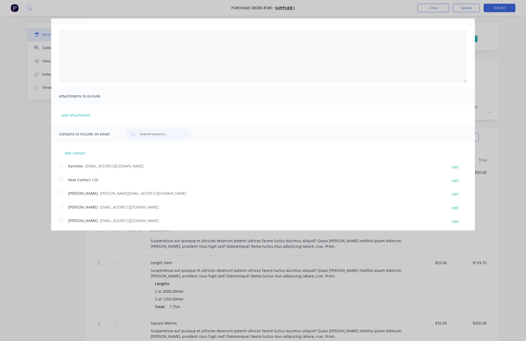
scroll to position [29, 0]
click at [63, 207] on div at bounding box center [61, 205] width 11 height 11
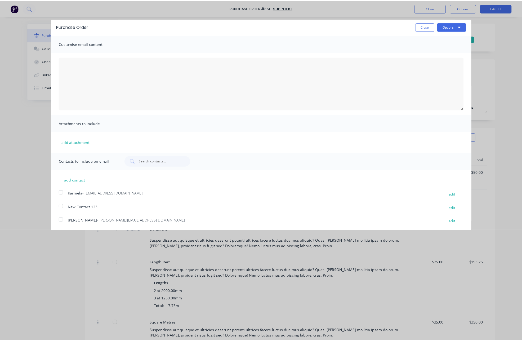
scroll to position [0, 0]
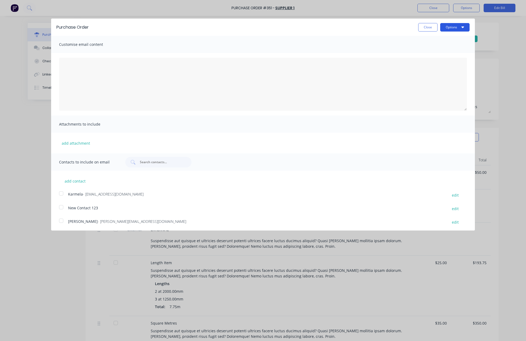
click at [455, 31] on button "Options" at bounding box center [454, 27] width 29 height 8
click at [450, 52] on div "Email" at bounding box center [444, 51] width 41 height 8
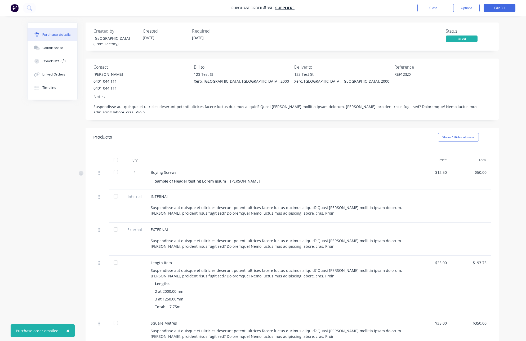
type textarea "x"
click at [428, 5] on button "Close" at bounding box center [434, 8] width 32 height 8
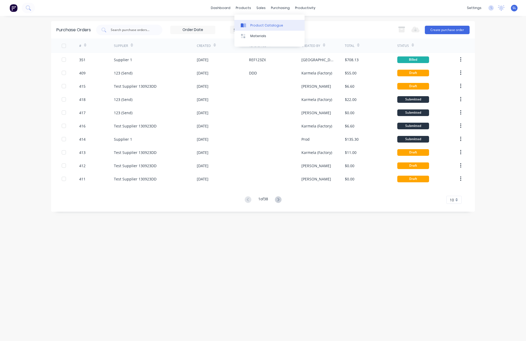
click at [248, 24] on div at bounding box center [245, 25] width 8 height 5
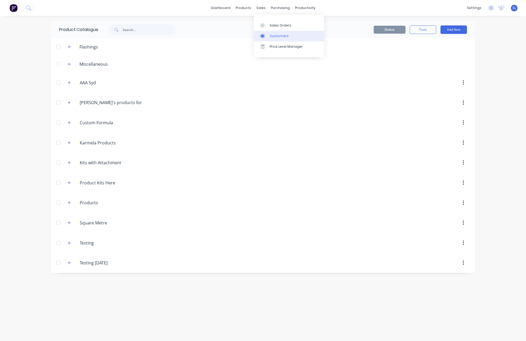
click at [272, 40] on link "Customers" at bounding box center [289, 36] width 70 height 11
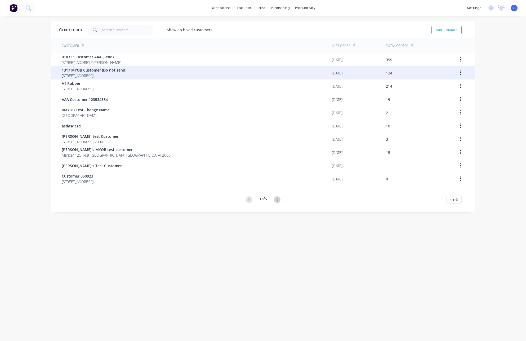
click at [126, 72] on span "1317 MYOB Customer (Do not send)" at bounding box center [94, 70] width 65 height 6
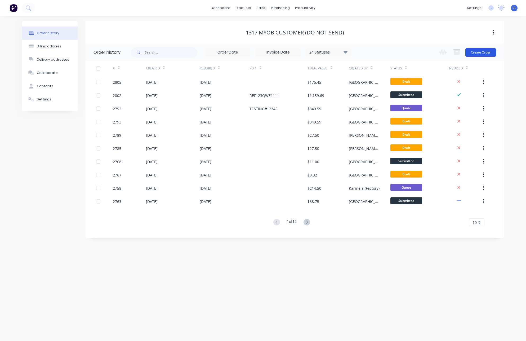
click at [478, 52] on button "Create Order" at bounding box center [480, 52] width 31 height 8
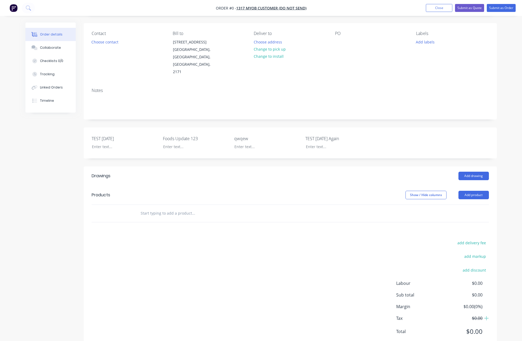
scroll to position [40, 0]
click at [467, 170] on button "Add drawing" at bounding box center [474, 174] width 30 height 8
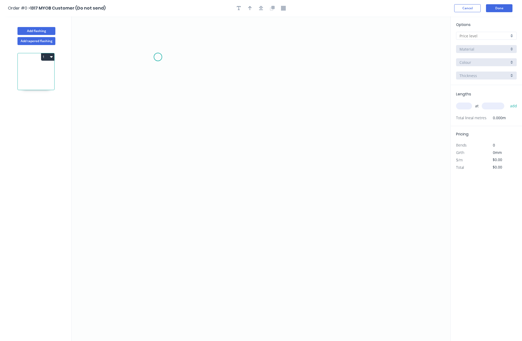
click at [166, 67] on icon "0" at bounding box center [261, 178] width 379 height 325
click at [171, 161] on icon "0" at bounding box center [261, 178] width 379 height 325
click at [345, 151] on icon "0 ?" at bounding box center [261, 178] width 379 height 325
click at [150, 114] on rect at bounding box center [157, 111] width 17 height 11
click at [157, 114] on tspan "?" at bounding box center [158, 111] width 3 height 9
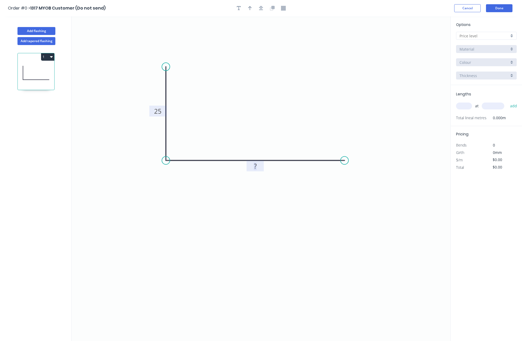
click at [256, 167] on tspan "?" at bounding box center [255, 166] width 3 height 9
click at [475, 41] on div "Options A B Material Colour Thickness" at bounding box center [486, 53] width 71 height 63
click at [475, 38] on input "text" at bounding box center [485, 36] width 50 height 6
click at [467, 52] on div "B" at bounding box center [486, 55] width 60 height 9
type input "B"
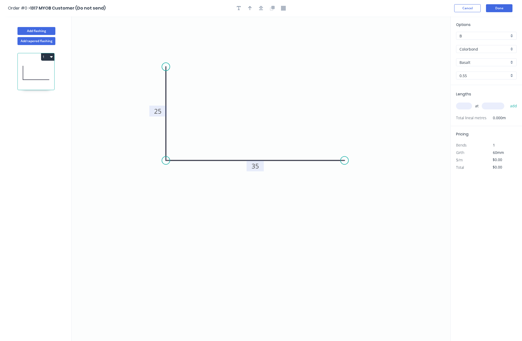
click at [466, 105] on input "text" at bounding box center [464, 106] width 16 height 7
type input "2"
type input "$4.00"
type input "2"
type input "2500"
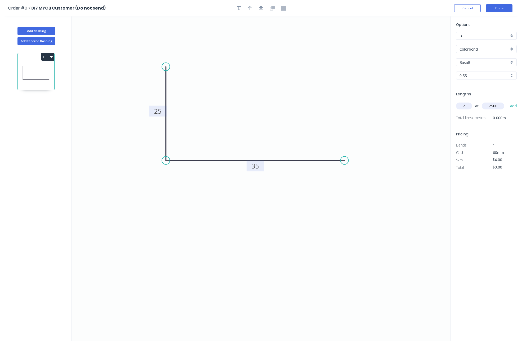
click at [508, 101] on button "add" at bounding box center [514, 105] width 12 height 9
type input "$20.00"
type input "3"
type input "1250"
click at [508, 101] on button "add" at bounding box center [514, 105] width 12 height 9
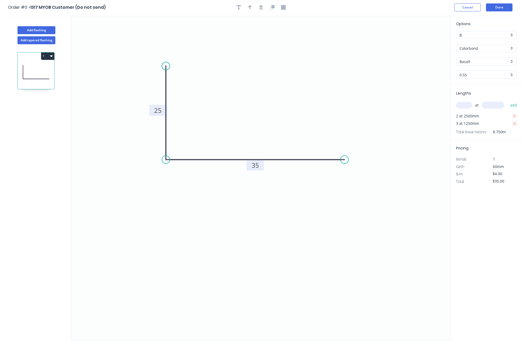
scroll to position [1, 0]
click at [49, 54] on button "1" at bounding box center [47, 55] width 13 height 7
click at [16, 70] on div "Duplicate" at bounding box center [29, 69] width 41 height 8
type input "$0.00"
click at [462, 105] on input "text" at bounding box center [464, 104] width 16 height 7
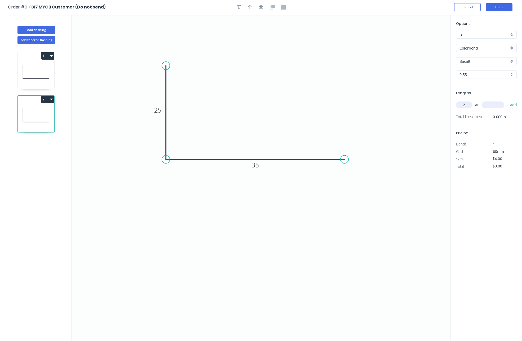
type input "2"
type input "1500"
click at [508, 100] on button "add" at bounding box center [514, 104] width 12 height 9
type input "$12.00"
type input "3"
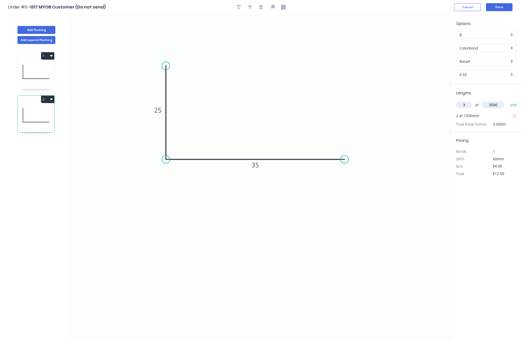
type input "3500"
click at [508, 100] on button "add" at bounding box center [514, 104] width 12 height 9
type input "$54.00"
click at [53, 40] on button "Add tapered flashing" at bounding box center [36, 40] width 38 height 8
type input "$0.00"
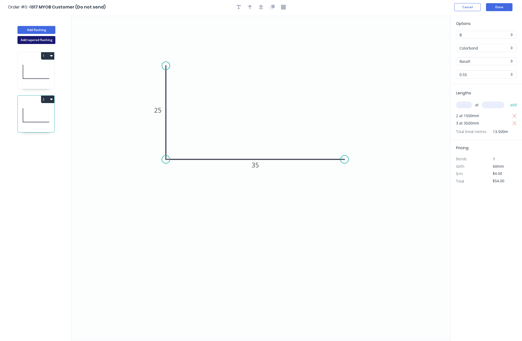
type input "$0.00"
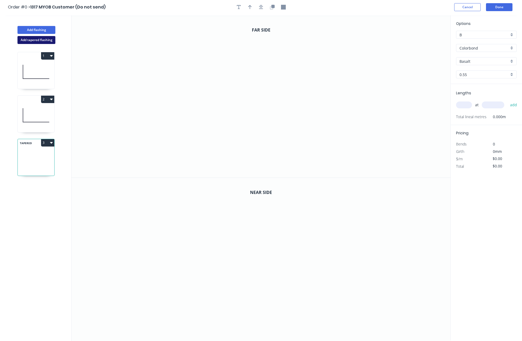
click at [52, 40] on button "Add tapered flashing" at bounding box center [36, 40] width 38 height 8
click at [33, 155] on icon at bounding box center [36, 150] width 37 height 16
drag, startPoint x: 252, startPoint y: 46, endPoint x: 254, endPoint y: 68, distance: 22.6
click at [252, 46] on icon "0" at bounding box center [261, 96] width 379 height 162
click at [252, 113] on icon "0" at bounding box center [261, 96] width 379 height 162
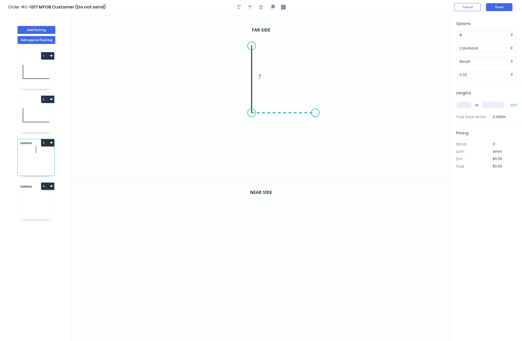
click at [316, 110] on icon "0 ?" at bounding box center [261, 96] width 379 height 162
click at [316, 148] on icon "0 ? ?" at bounding box center [261, 96] width 379 height 162
click at [260, 6] on icon "button" at bounding box center [261, 7] width 4 height 5
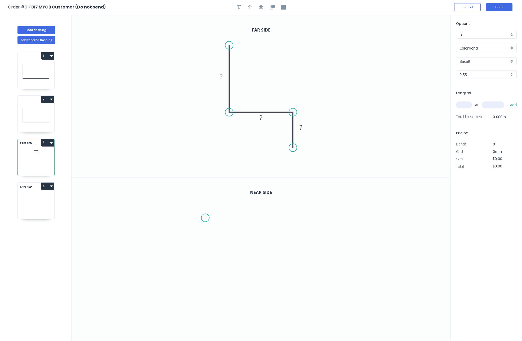
click at [205, 213] on icon "0" at bounding box center [261, 259] width 379 height 162
click at [304, 215] on icon "0" at bounding box center [261, 259] width 379 height 162
click at [300, 261] on icon "0 ?" at bounding box center [261, 259] width 379 height 162
click at [346, 256] on icon "0 ? ?" at bounding box center [261, 259] width 379 height 162
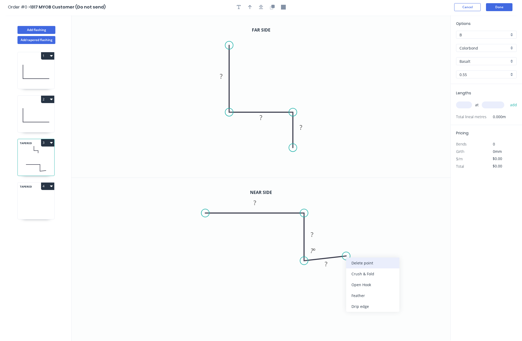
click at [359, 264] on div "Delete point" at bounding box center [372, 263] width 53 height 11
click at [306, 261] on circle at bounding box center [304, 261] width 8 height 8
click at [352, 263] on icon "0 ? ?" at bounding box center [261, 259] width 379 height 162
click at [263, 5] on icon "button" at bounding box center [261, 7] width 4 height 5
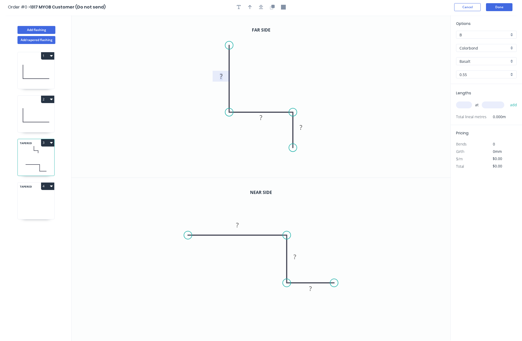
click at [222, 79] on tspan "?" at bounding box center [221, 76] width 3 height 9
type input "$37.00"
click at [242, 225] on rect at bounding box center [237, 224] width 11 height 7
click at [476, 104] on span "at" at bounding box center [476, 104] width 3 height 7
click at [467, 105] on input "text" at bounding box center [464, 104] width 16 height 7
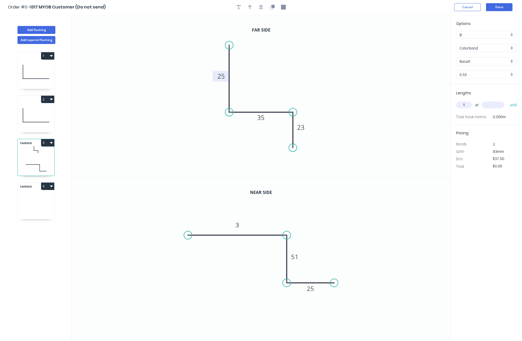
type input "1"
type input "1500"
click at [508, 100] on button "add" at bounding box center [514, 104] width 12 height 9
type input "$55.50"
type input "3"
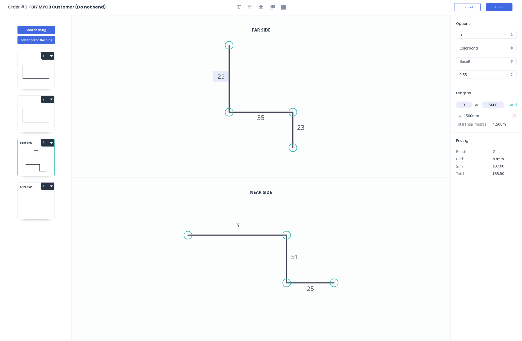
type input "5000"
click at [508, 100] on button "add" at bounding box center [514, 104] width 12 height 9
click at [50, 184] on icon "button" at bounding box center [51, 186] width 3 height 4
click at [48, 210] on div "Delete" at bounding box center [29, 210] width 41 height 8
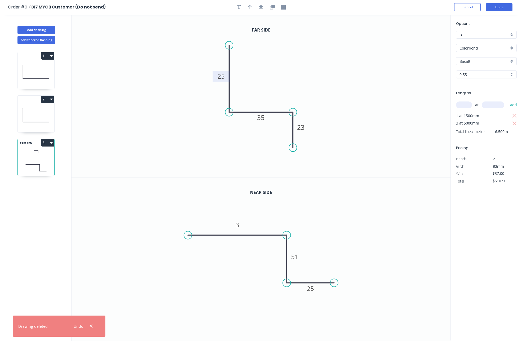
click at [55, 145] on div "1 2 TAPERED 3" at bounding box center [37, 197] width 70 height 306
click at [51, 144] on icon "button" at bounding box center [51, 142] width 3 height 4
click at [38, 157] on div "Duplicate" at bounding box center [29, 156] width 41 height 8
type input "$0.00"
click at [465, 106] on input "text" at bounding box center [464, 104] width 16 height 7
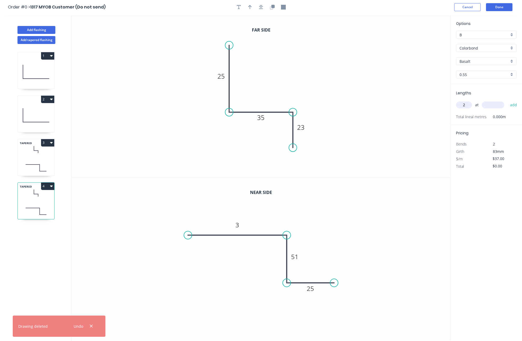
type input "2"
type input "2500"
click at [508, 100] on button "add" at bounding box center [514, 104] width 12 height 9
type input "$185.00"
type input "3"
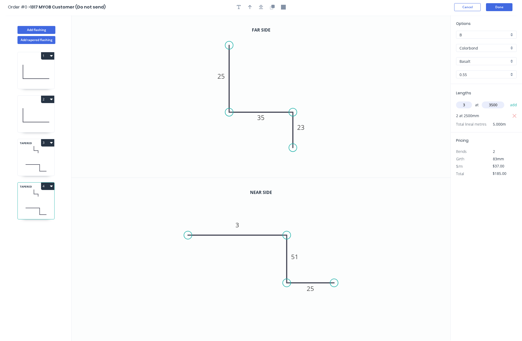
type input "3500"
click at [508, 100] on button "add" at bounding box center [514, 104] width 12 height 9
type input "$573.50"
click at [504, 4] on button "Done" at bounding box center [499, 7] width 26 height 8
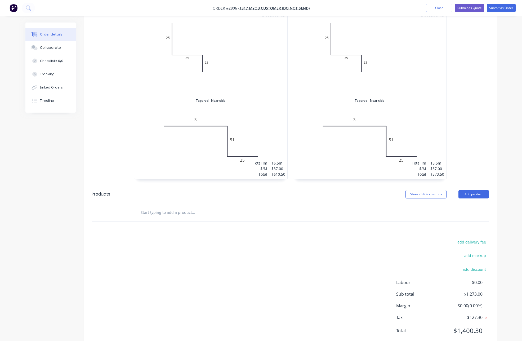
scroll to position [321, 0]
click at [472, 190] on button "Add product" at bounding box center [474, 194] width 30 height 8
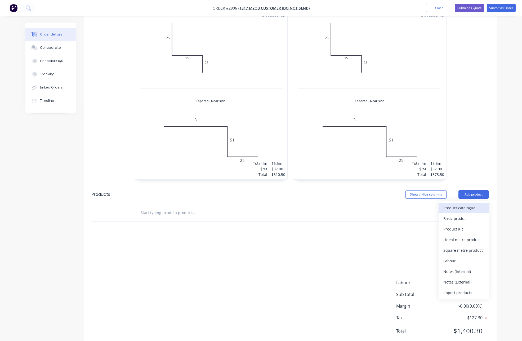
click at [466, 204] on div "Product catalogue" at bounding box center [464, 208] width 41 height 8
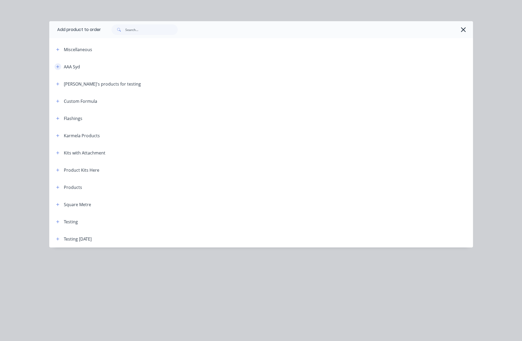
click at [55, 67] on button "button" at bounding box center [58, 66] width 7 height 7
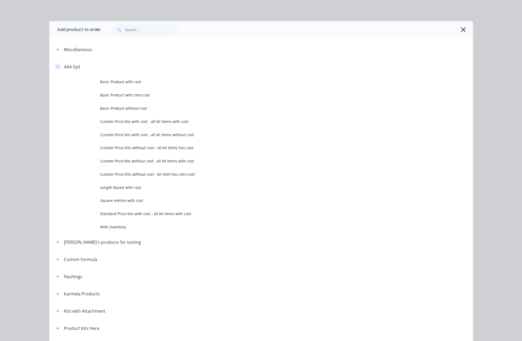
click at [56, 67] on icon "button" at bounding box center [57, 67] width 3 height 4
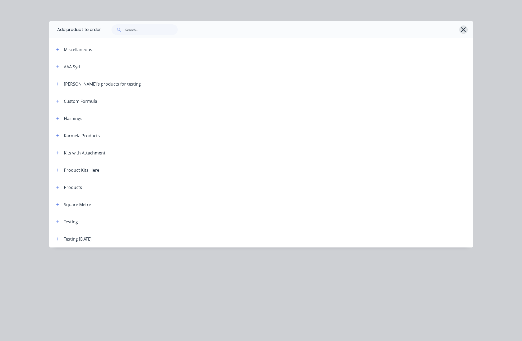
click at [461, 30] on icon "button" at bounding box center [464, 29] width 6 height 7
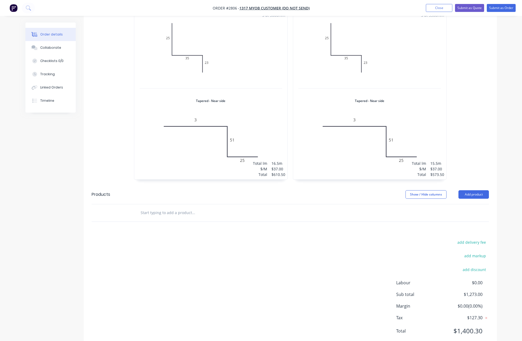
click at [471, 185] on header "Products Show / Hide columns Add product" at bounding box center [290, 194] width 413 height 19
click at [471, 190] on button "Add product" at bounding box center [474, 194] width 30 height 8
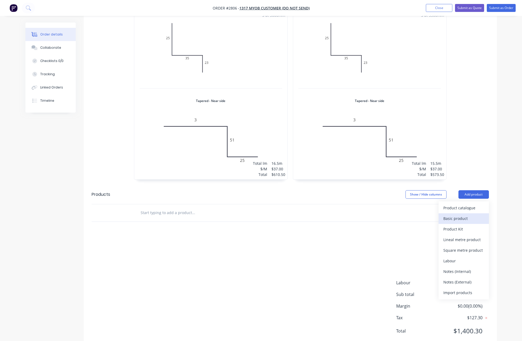
click at [462, 215] on div "Basic product" at bounding box center [464, 219] width 41 height 8
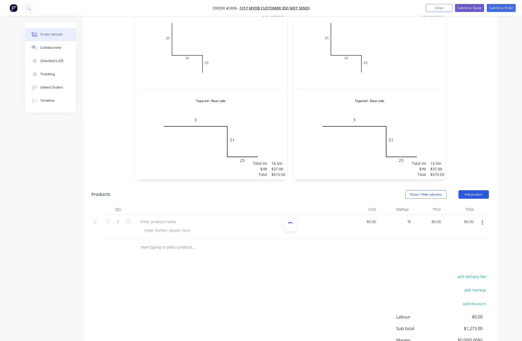
click at [475, 190] on button "Add product" at bounding box center [474, 194] width 30 height 8
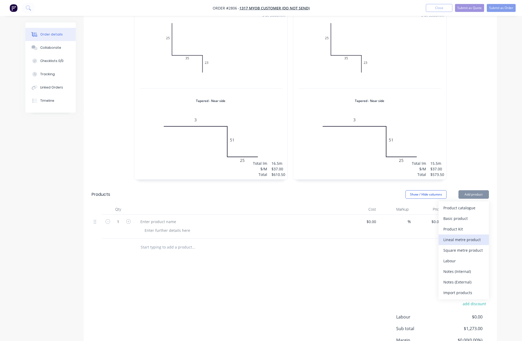
click at [470, 236] on div "Lineal metre product" at bounding box center [464, 240] width 41 height 8
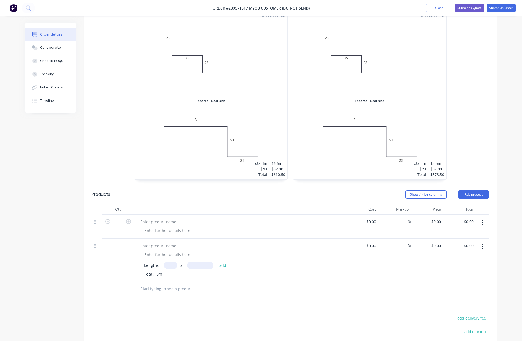
click at [469, 186] on header "Products Show / Hide columns Add product" at bounding box center [290, 194] width 413 height 19
click at [469, 190] on button "Add product" at bounding box center [474, 194] width 30 height 8
click at [468, 246] on div "Square metre product" at bounding box center [464, 250] width 41 height 8
click at [467, 190] on button "Add product" at bounding box center [474, 194] width 30 height 8
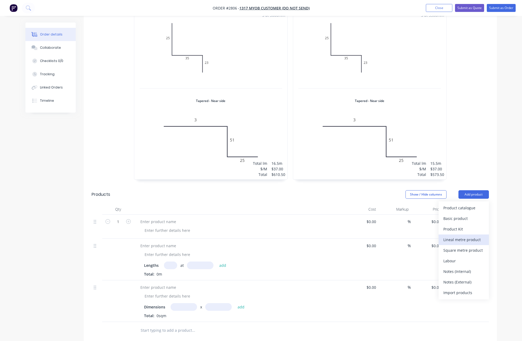
click at [467, 236] on div "Lineal metre product" at bounding box center [464, 240] width 41 height 8
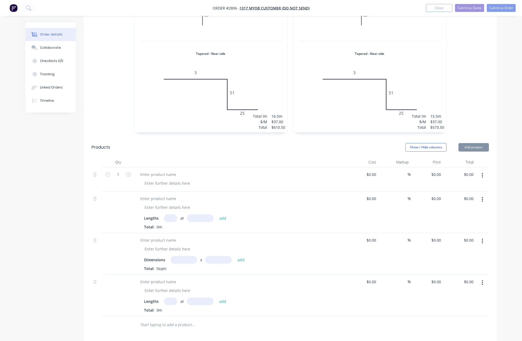
scroll to position [372, 0]
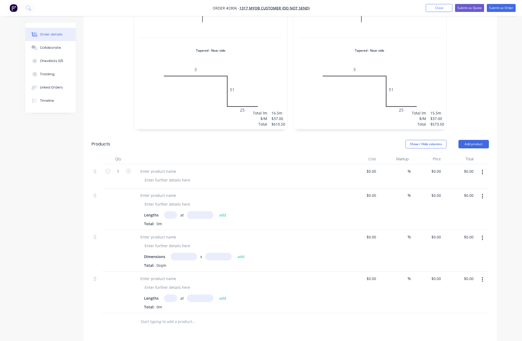
click at [480, 275] on button "button" at bounding box center [482, 280] width 12 height 10
click at [468, 321] on div "Delete" at bounding box center [464, 325] width 41 height 8
click at [482, 140] on button "Add product" at bounding box center [474, 144] width 30 height 8
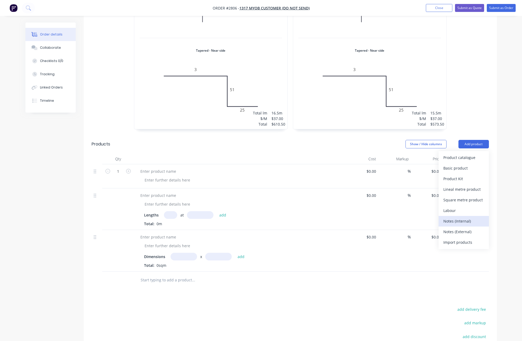
click at [463, 217] on div "Notes (Internal)" at bounding box center [464, 221] width 41 height 8
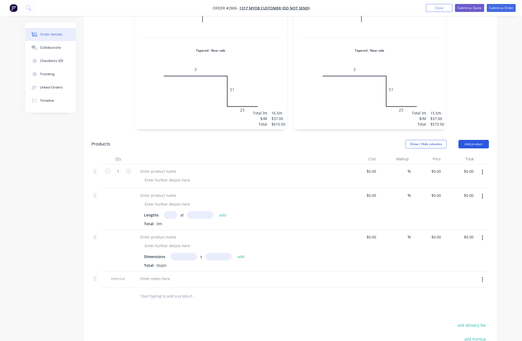
click at [479, 140] on button "Add product" at bounding box center [474, 144] width 30 height 8
click at [471, 228] on div "Notes (External)" at bounding box center [464, 232] width 41 height 8
click at [159, 275] on div at bounding box center [155, 279] width 38 height 8
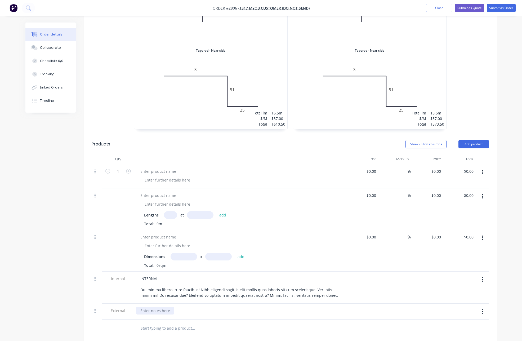
click at [146, 307] on div at bounding box center [155, 311] width 38 height 8
click at [162, 167] on div at bounding box center [158, 171] width 44 height 8
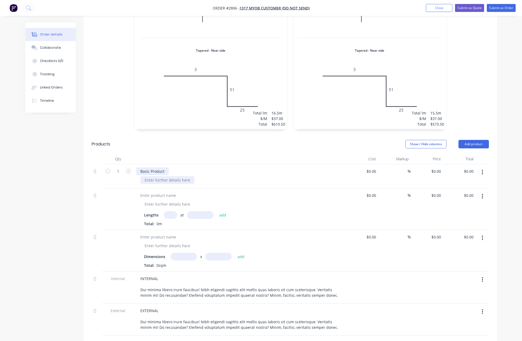
paste div
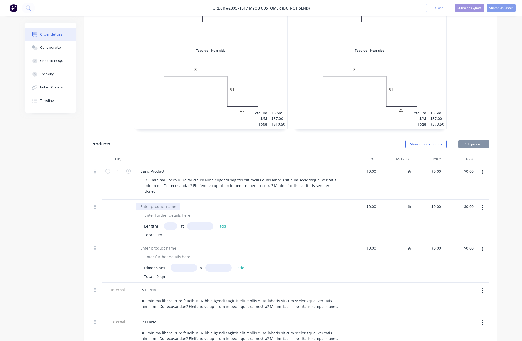
click at [148, 203] on div at bounding box center [158, 207] width 44 height 8
click at [158, 199] on div "Length Item Lengths at add Total: 0m" at bounding box center [240, 220] width 212 height 42
click at [157, 211] on div at bounding box center [167, 215] width 54 height 8
paste div
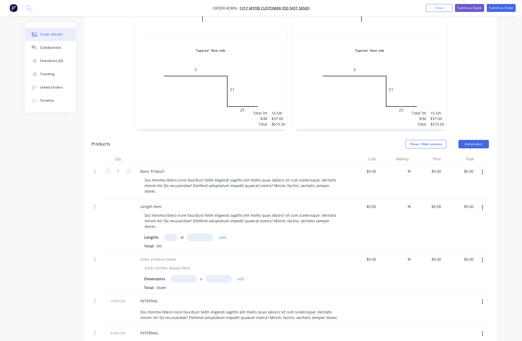
click at [173, 233] on input "text" at bounding box center [170, 237] width 13 height 8
type input "2"
type input "2500"
click at [217, 233] on button "add" at bounding box center [223, 236] width 12 height 7
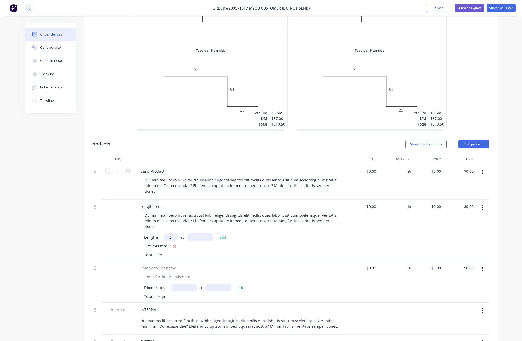
type input "3"
type input "3500"
click at [217, 233] on button "add" at bounding box center [223, 236] width 12 height 7
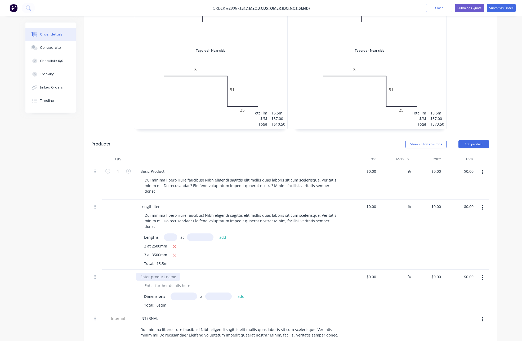
click at [166, 273] on div at bounding box center [158, 277] width 44 height 8
click at [157, 282] on div at bounding box center [167, 286] width 54 height 8
paste div
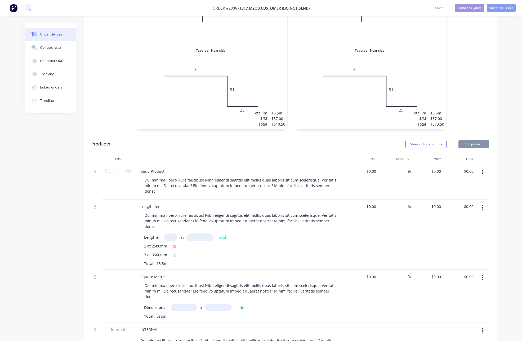
click at [178, 304] on input "text" at bounding box center [184, 308] width 26 height 8
type input "2m"
type input "2"
click at [235, 304] on button "add" at bounding box center [241, 307] width 12 height 7
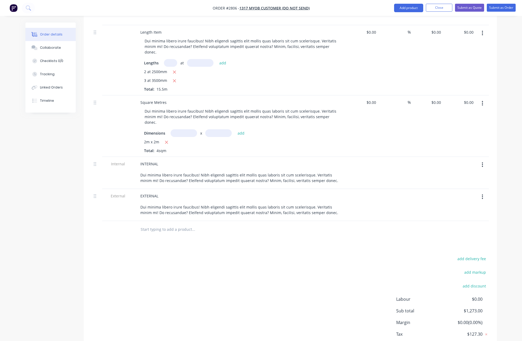
scroll to position [546, 0]
click at [185, 130] on input "text" at bounding box center [184, 134] width 26 height 8
type input "2m"
type input "2"
type input "5"
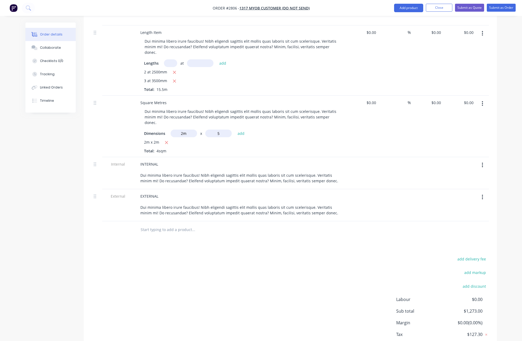
click at [235, 130] on button "add" at bounding box center [241, 133] width 12 height 7
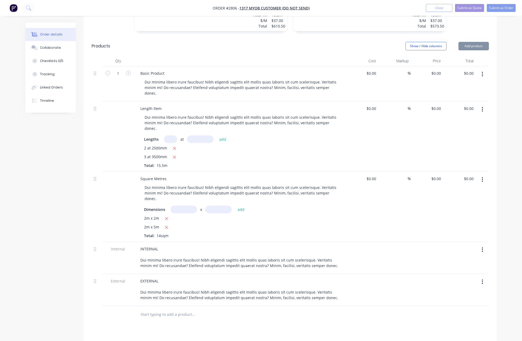
scroll to position [441, 0]
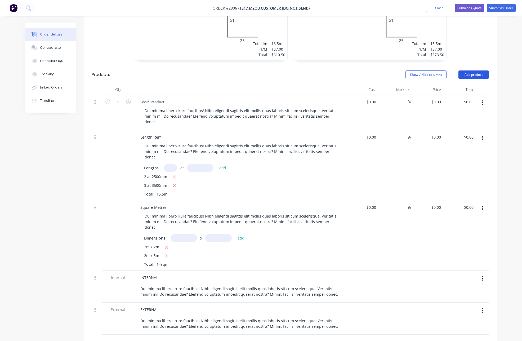
click at [484, 70] on button "Add product" at bounding box center [474, 74] width 30 height 8
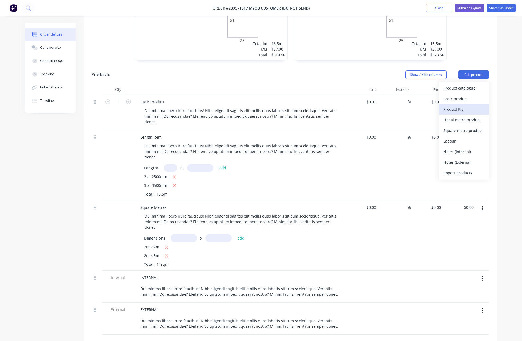
click at [467, 105] on div "Product Kit" at bounding box center [464, 109] width 41 height 8
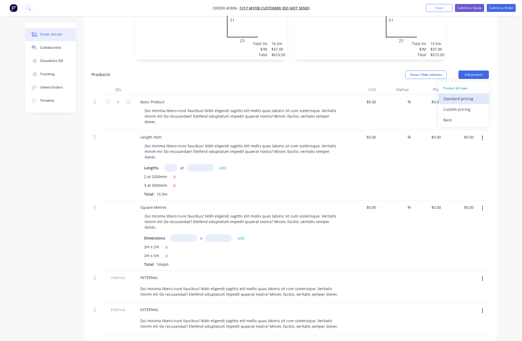
click at [473, 95] on div "Standard pricing" at bounding box center [464, 99] width 41 height 8
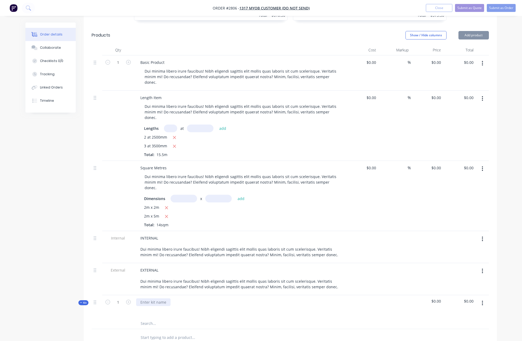
scroll to position [482, 0]
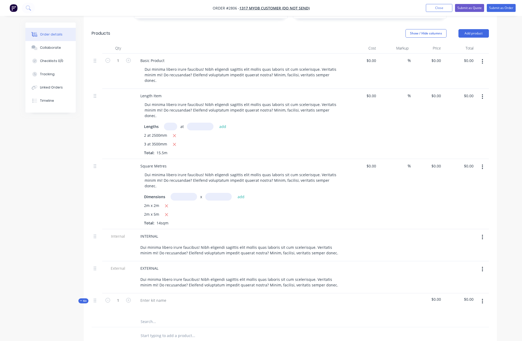
click at [160, 293] on div at bounding box center [240, 304] width 212 height 23
click at [159, 296] on div at bounding box center [153, 300] width 34 height 8
paste div
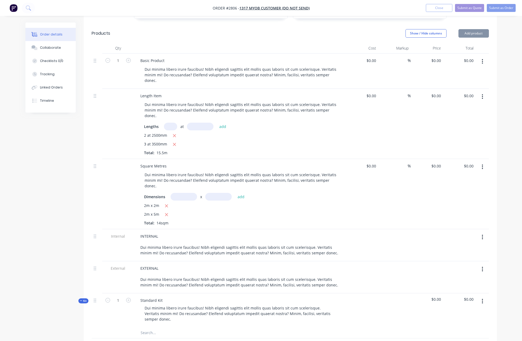
click at [372, 293] on div at bounding box center [362, 310] width 33 height 34
click at [482, 298] on icon "button" at bounding box center [482, 301] width 1 height 6
click at [465, 322] on div "Add product to kit" at bounding box center [464, 326] width 41 height 8
click at [458, 341] on div "Basic product" at bounding box center [464, 347] width 41 height 8
click at [153, 331] on div at bounding box center [158, 335] width 44 height 8
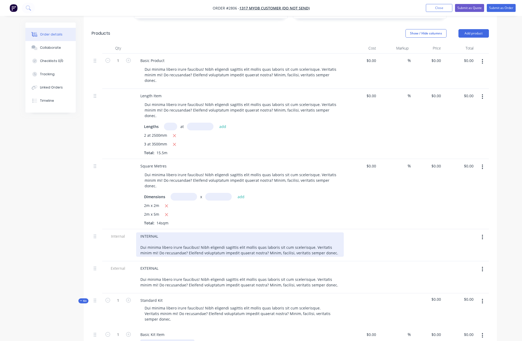
paste div
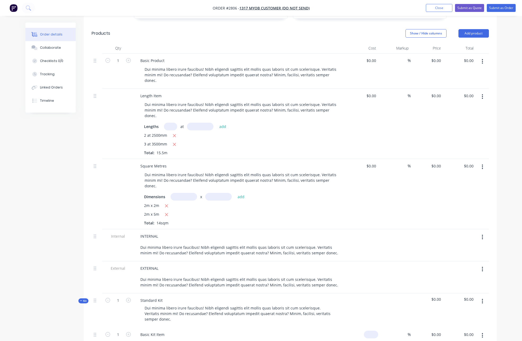
click at [373, 331] on input at bounding box center [372, 335] width 12 height 8
type input "$25.00"
click at [393, 293] on div at bounding box center [394, 310] width 33 height 34
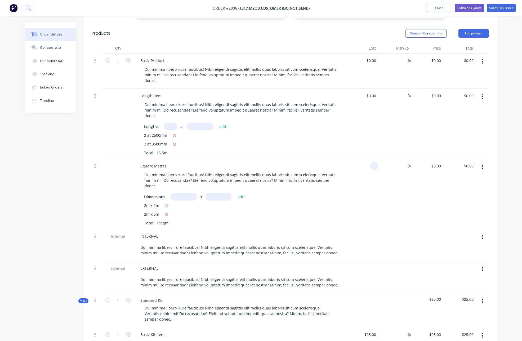
click at [374, 162] on input at bounding box center [375, 166] width 6 height 8
type input "$35.00"
type input "$490.00"
click at [382, 159] on div "%" at bounding box center [394, 194] width 33 height 70
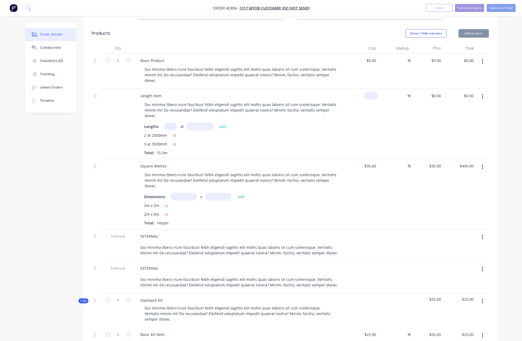
click at [374, 92] on input at bounding box center [372, 96] width 12 height 8
type input "$25.00"
type input "$387.50"
click at [389, 100] on div "%" at bounding box center [394, 124] width 33 height 70
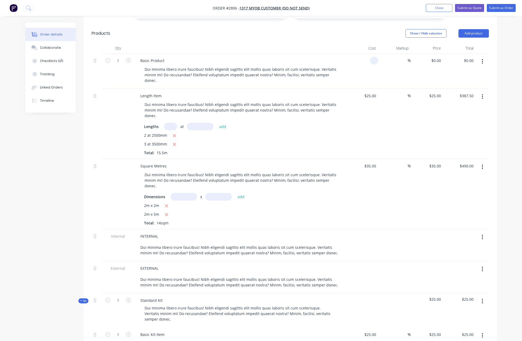
click at [376, 57] on input at bounding box center [375, 61] width 6 height 8
type input "$15.00"
click at [388, 89] on div "%" at bounding box center [394, 124] width 33 height 70
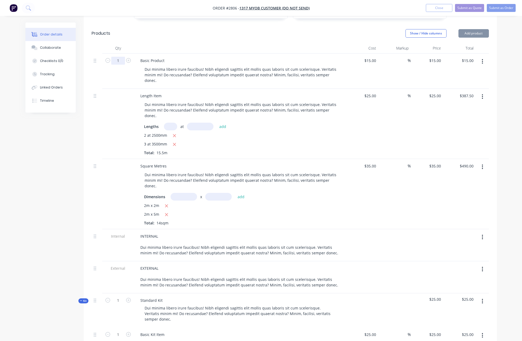
click at [122, 57] on input "1" at bounding box center [118, 61] width 14 height 8
type input "5"
type input "$75.00"
click at [118, 89] on div at bounding box center [118, 124] width 32 height 70
click at [115, 293] on div "1" at bounding box center [118, 310] width 32 height 34
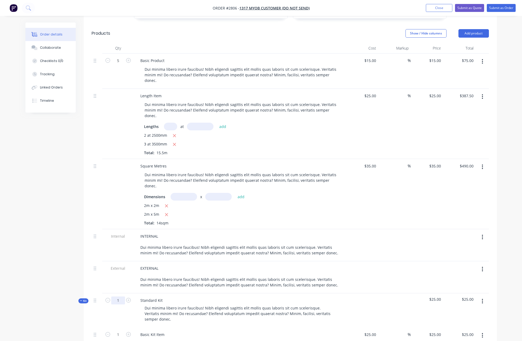
click at [118, 296] on input "1" at bounding box center [118, 300] width 14 height 8
type input "3"
type input "$75.00"
click at [87, 256] on div "Qty Cost Markup Price Total 5 Basic Product Dui minima libero irure faucibus! N…" at bounding box center [290, 217] width 413 height 348
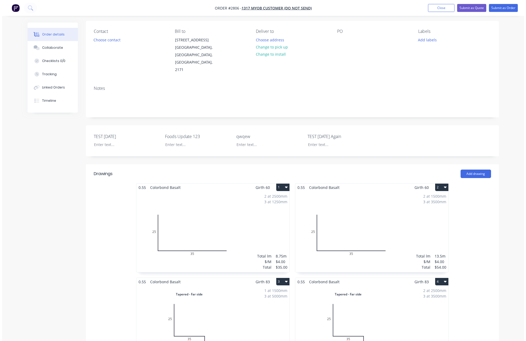
scroll to position [0, 0]
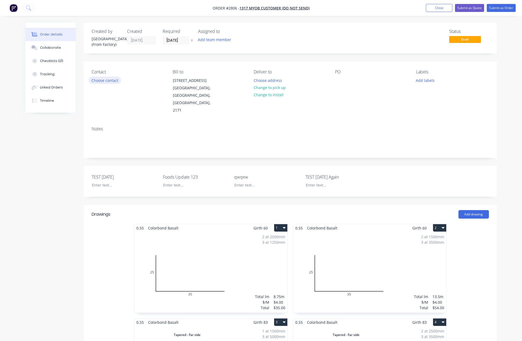
click at [110, 79] on button "Choose contact" at bounding box center [104, 80] width 33 height 7
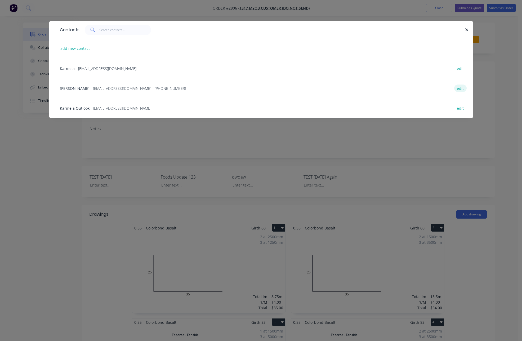
click at [457, 88] on button "edit" at bounding box center [460, 88] width 12 height 7
select select "AU"
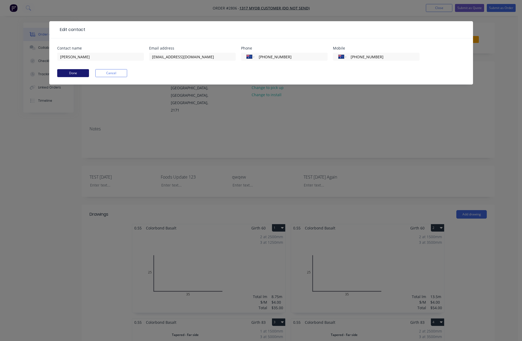
click at [73, 74] on button "Done" at bounding box center [73, 73] width 32 height 8
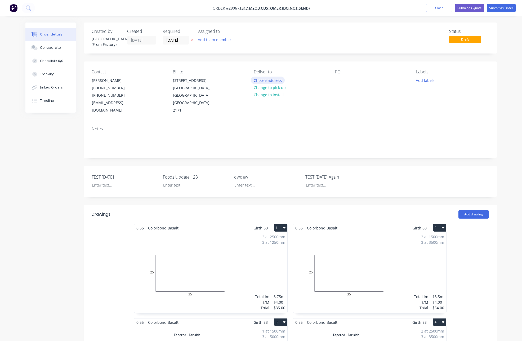
click at [281, 79] on button "Choose address" at bounding box center [268, 80] width 34 height 7
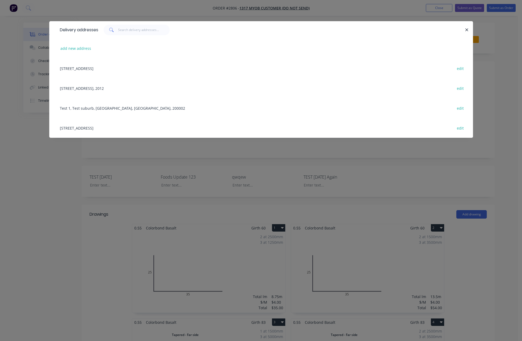
click at [146, 69] on div "[STREET_ADDRESS] edit" at bounding box center [261, 68] width 408 height 20
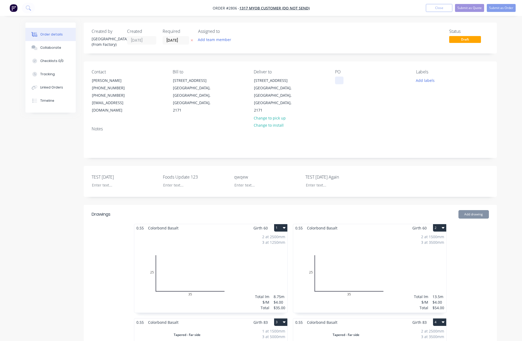
click at [339, 79] on div at bounding box center [339, 81] width 8 height 8
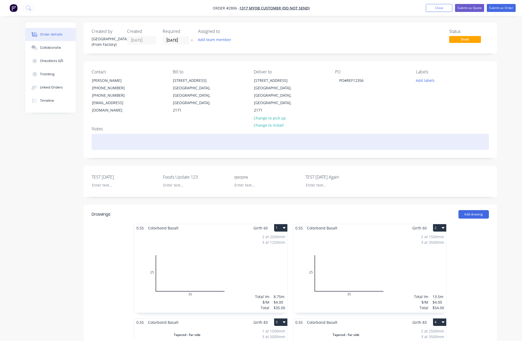
click at [364, 138] on div at bounding box center [290, 142] width 397 height 16
paste div
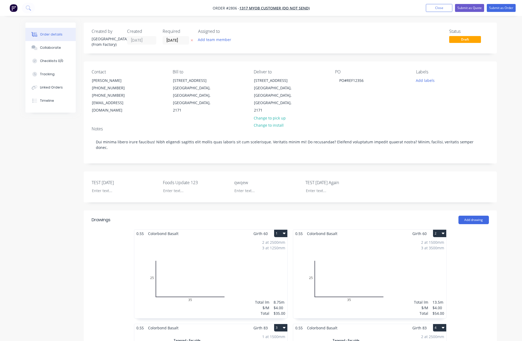
click at [502, 1] on nav "Order #2806 - 1317 MYOB Customer (Do not send) Add product Close Submit as Quot…" at bounding box center [261, 8] width 522 height 16
click at [501, 3] on nav "Order #2806 - 1317 MYOB Customer (Do not send) Add product Close Submit as Quot…" at bounding box center [261, 8] width 522 height 16
click at [501, 6] on button "Submit as Order" at bounding box center [501, 8] width 29 height 8
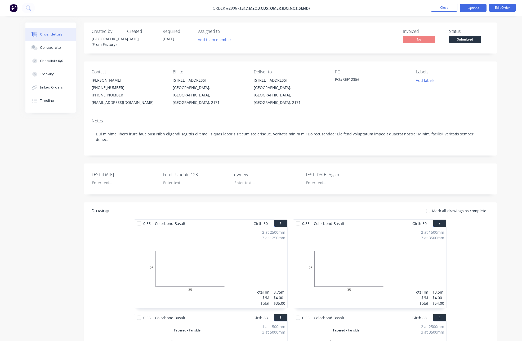
click at [475, 9] on button "Options" at bounding box center [473, 8] width 26 height 8
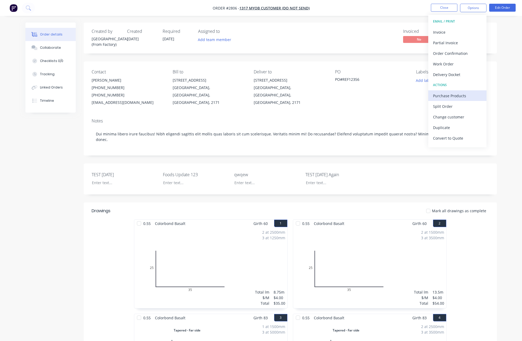
click at [450, 100] on button "Purchase Products" at bounding box center [457, 95] width 58 height 11
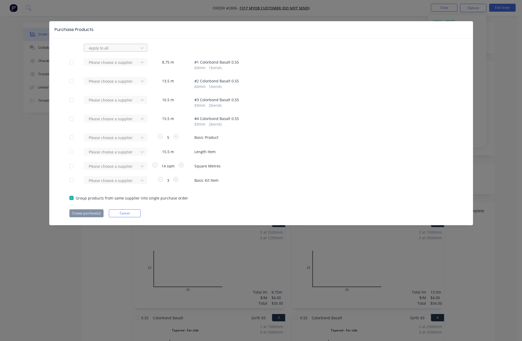
click at [111, 45] on div at bounding box center [112, 48] width 48 height 7
click at [108, 118] on div "123 456 (Do not send)" at bounding box center [116, 119] width 64 height 10
click at [81, 212] on button "Create purchase(s)" at bounding box center [86, 213] width 34 height 8
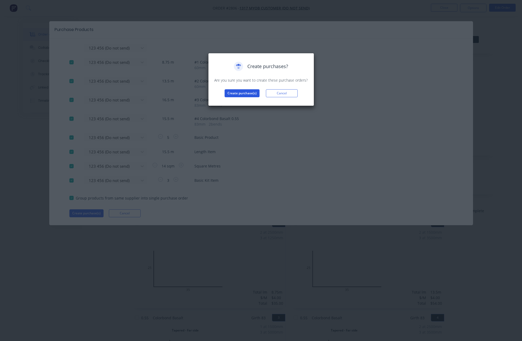
click at [248, 90] on button "Create purchase(s)" at bounding box center [242, 93] width 35 height 8
click at [234, 105] on button "View purchase(s)" at bounding box center [242, 102] width 32 height 8
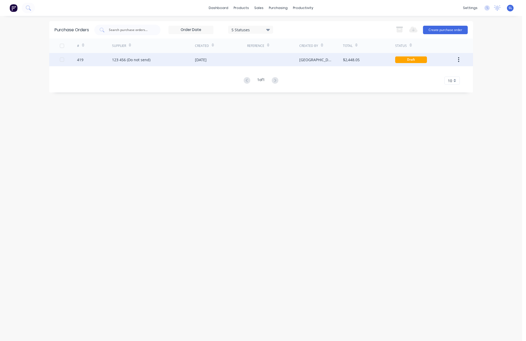
click at [128, 63] on div "123 456 (Do not send)" at bounding box center [153, 59] width 83 height 13
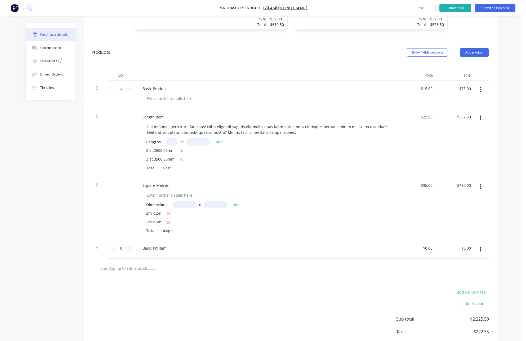
scroll to position [391, 0]
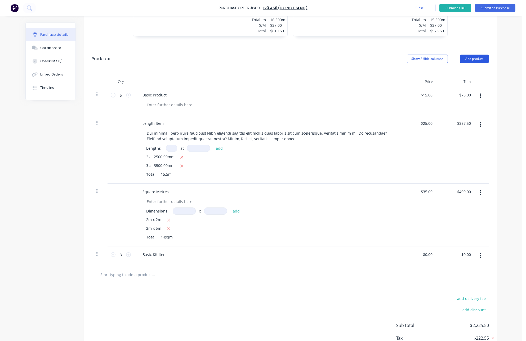
click at [487, 59] on button "Add product" at bounding box center [474, 59] width 29 height 8
click at [470, 111] on div "Notes (Internal)" at bounding box center [464, 115] width 41 height 8
click at [469, 61] on button "Add product" at bounding box center [474, 59] width 29 height 8
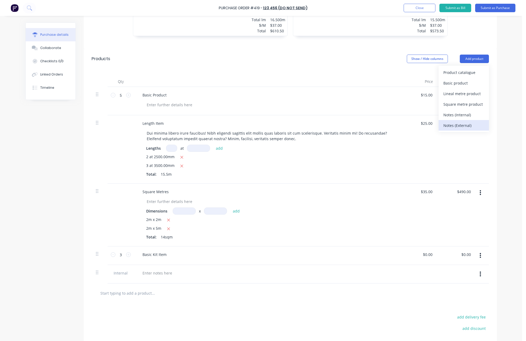
click at [455, 125] on div "Notes (External)" at bounding box center [464, 126] width 41 height 8
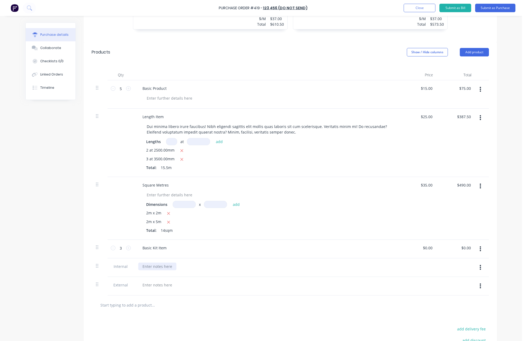
scroll to position [401, 0]
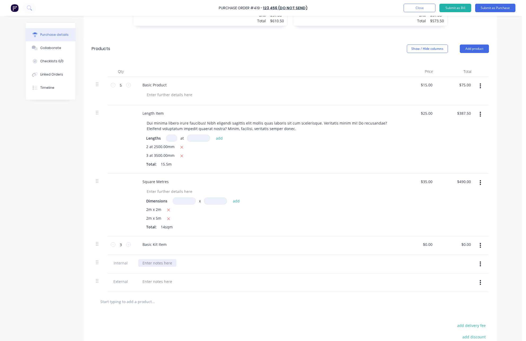
click at [165, 264] on div at bounding box center [157, 263] width 38 height 8
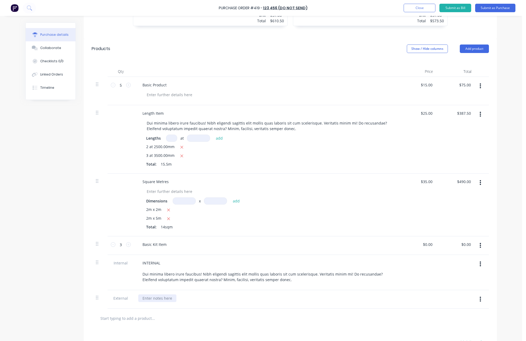
click at [154, 296] on div at bounding box center [157, 298] width 38 height 8
click at [36, 205] on div "Created by Sydney (From Factory) Created [DATE] Required [DATE] Status Draft Co…" at bounding box center [261, 26] width 472 height 811
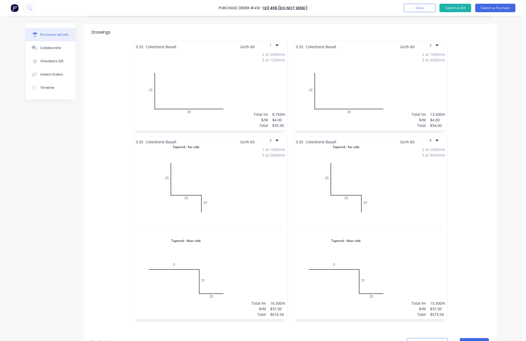
scroll to position [0, 0]
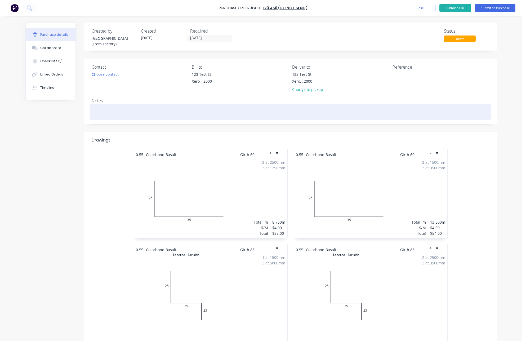
click at [132, 109] on textarea at bounding box center [290, 111] width 397 height 12
paste textarea "Dui minima libero irure faucibus! Nibh eligendi sagittis elit mollis quas labor…"
type textarea "x"
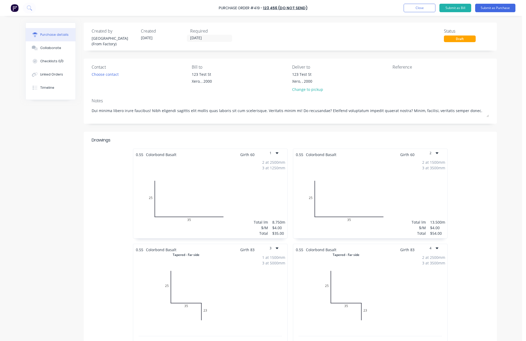
type textarea "Dui minima libero irure faucibus! Nibh eligendi sagittis elit mollis quas labor…"
type textarea "x"
type textarea "Dui minima libero irure faucibus! Nibh eligendi sagittis elit mollis quas labor…"
click at [304, 77] on div "123 Test St" at bounding box center [307, 75] width 31 height 6
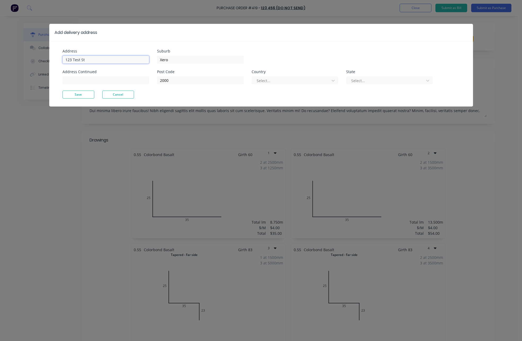
type textarea "x"
click at [109, 60] on input "123 Test St" at bounding box center [106, 60] width 87 height 8
paste input "[STREET_ADDRESS]"
type input "[STREET_ADDRESS]"
type textarea "x"
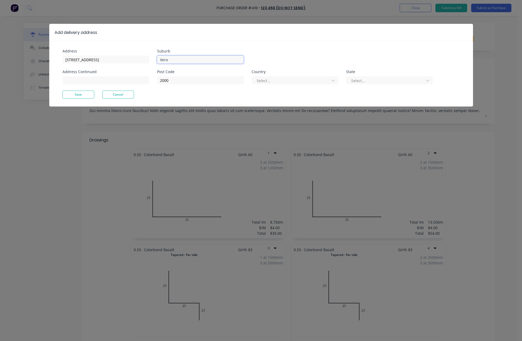
click at [192, 59] on input "Xero" at bounding box center [200, 60] width 87 height 8
paste input "Canungra"
type input "Canungra"
type textarea "x"
click at [183, 82] on input "2000" at bounding box center [200, 80] width 87 height 8
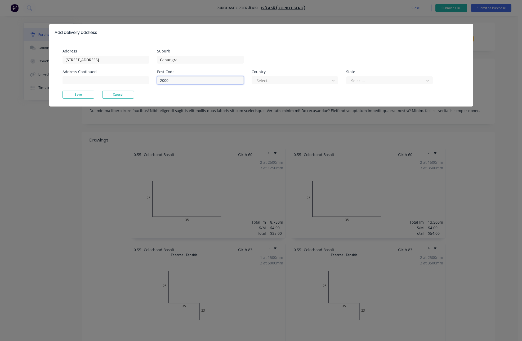
paste input "4275"
click at [277, 82] on div at bounding box center [291, 80] width 71 height 7
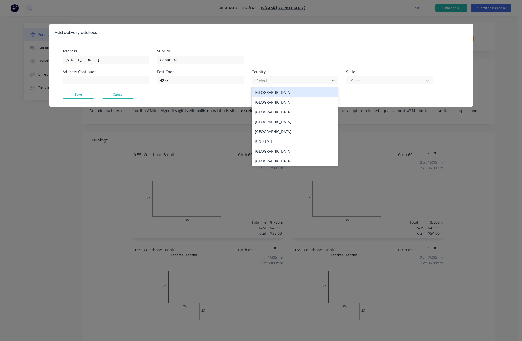
click at [278, 92] on div "[GEOGRAPHIC_DATA]" at bounding box center [295, 92] width 87 height 10
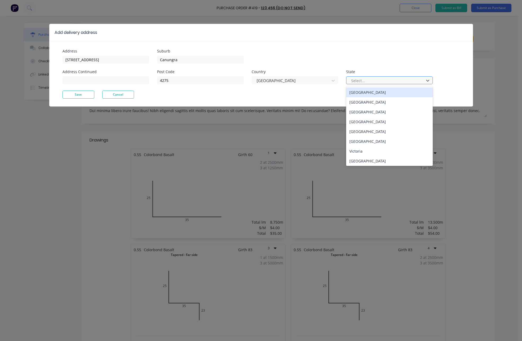
click at [357, 79] on div at bounding box center [386, 80] width 71 height 7
click at [358, 98] on div "[GEOGRAPHIC_DATA]" at bounding box center [389, 102] width 87 height 10
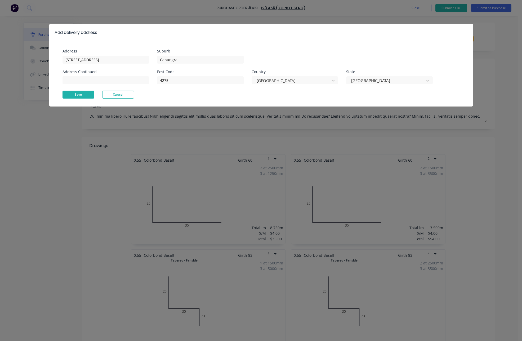
click at [68, 94] on button "Save" at bounding box center [79, 95] width 32 height 8
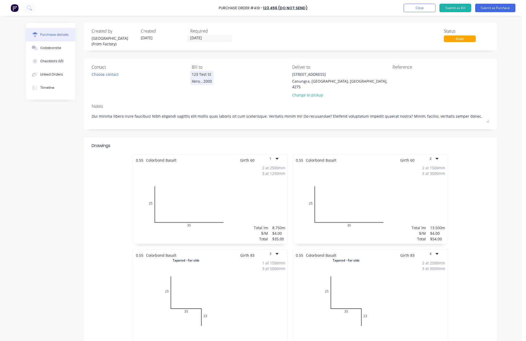
click at [205, 81] on div "Xero, , 2000" at bounding box center [202, 81] width 20 height 6
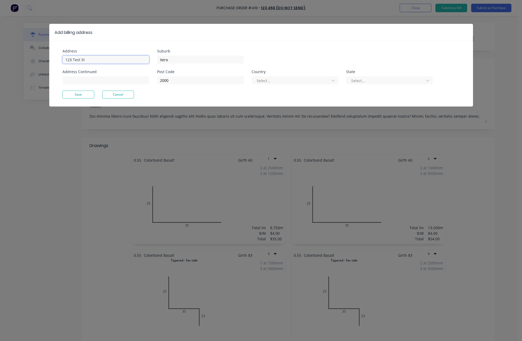
drag, startPoint x: 126, startPoint y: 56, endPoint x: 122, endPoint y: 61, distance: 6.3
click at [126, 56] on input "123 Test St" at bounding box center [106, 60] width 87 height 8
paste input "[STREET_ADDRESS][PERSON_NAME]"
click at [200, 61] on input "Xero" at bounding box center [200, 60] width 87 height 8
click at [305, 83] on div at bounding box center [291, 80] width 71 height 7
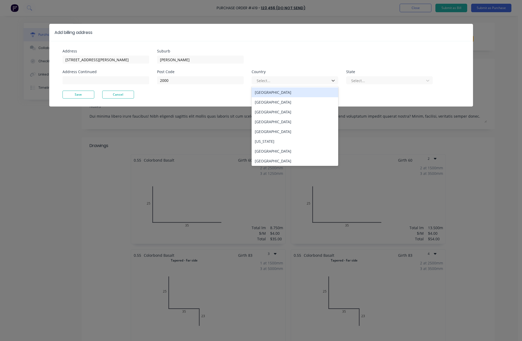
click at [297, 92] on div "[GEOGRAPHIC_DATA]" at bounding box center [295, 92] width 87 height 10
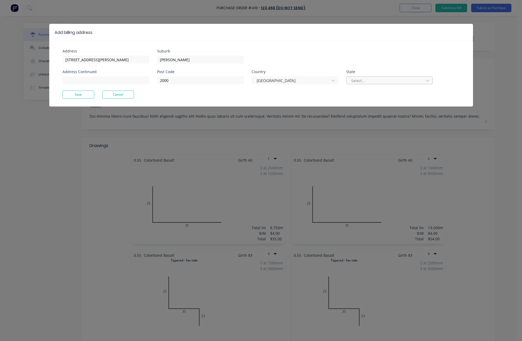
click at [373, 81] on div at bounding box center [386, 80] width 71 height 7
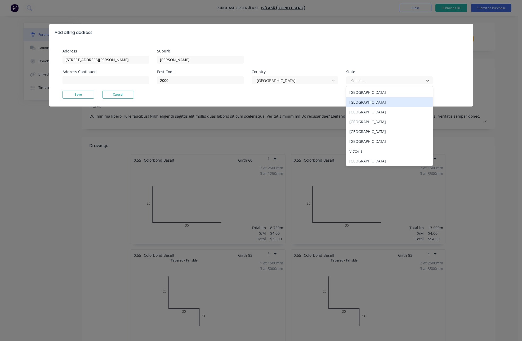
click at [368, 103] on div "[GEOGRAPHIC_DATA]" at bounding box center [389, 102] width 87 height 10
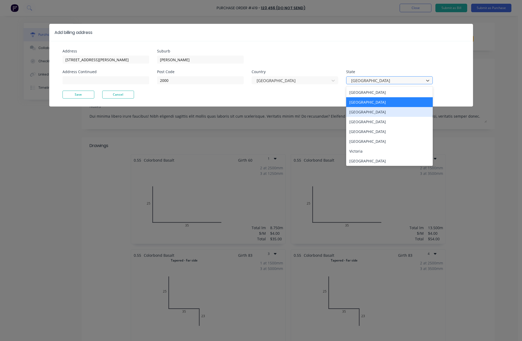
click at [398, 108] on div "[GEOGRAPHIC_DATA]" at bounding box center [389, 112] width 87 height 10
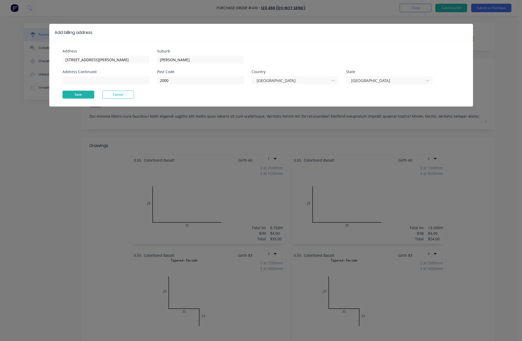
click at [91, 91] on button "Save" at bounding box center [79, 95] width 32 height 8
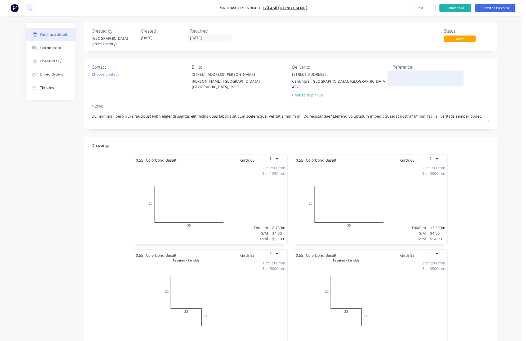
click at [434, 83] on textarea at bounding box center [426, 78] width 66 height 12
click at [108, 74] on div "Choose contact" at bounding box center [105, 75] width 27 height 6
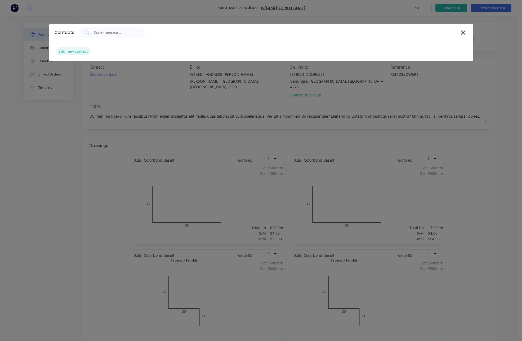
click at [74, 50] on div "add new contact" at bounding box center [73, 51] width 35 height 8
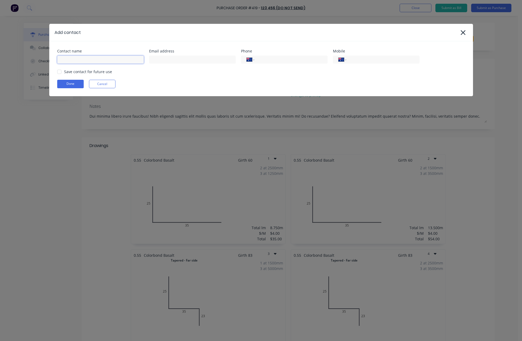
click at [92, 63] on input at bounding box center [100, 60] width 87 height 8
click at [276, 61] on input "tel" at bounding box center [290, 60] width 64 height 6
paste input "[PHONE_NUMBER]"
click at [360, 61] on input "tel" at bounding box center [382, 60] width 64 height 6
paste input "[PHONE_NUMBER]"
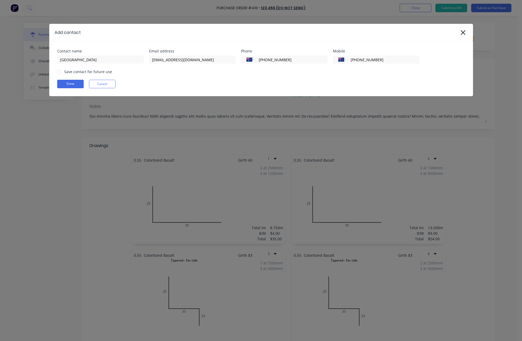
click at [333, 78] on div "Contact name [GEOGRAPHIC_DATA] Email address [EMAIL_ADDRESS][DOMAIN_NAME] Phone…" at bounding box center [261, 68] width 424 height 55
click at [57, 71] on div at bounding box center [59, 71] width 11 height 11
click at [75, 87] on button "Done" at bounding box center [70, 84] width 26 height 8
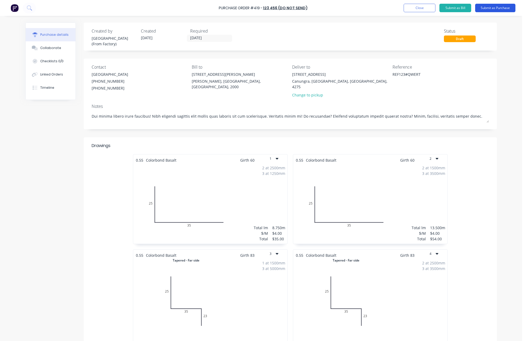
click at [499, 12] on button "Submit as Purchase" at bounding box center [495, 8] width 40 height 8
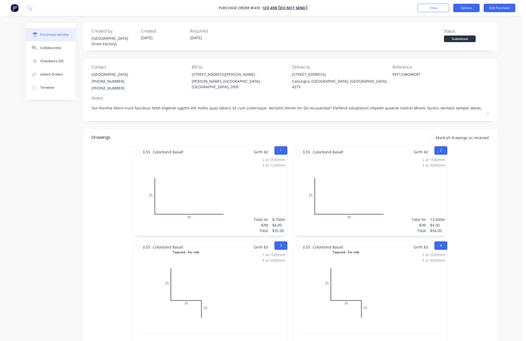
click at [453, 9] on button "Options" at bounding box center [466, 8] width 26 height 8
click at [454, 21] on div "Print / Email" at bounding box center [454, 22] width 41 height 8
click at [454, 33] on div "With pricing" at bounding box center [454, 32] width 41 height 8
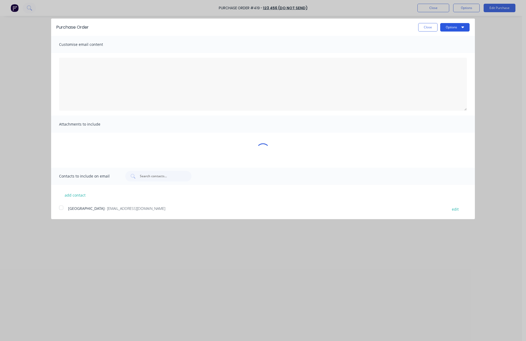
click at [460, 28] on button "Options" at bounding box center [454, 27] width 29 height 8
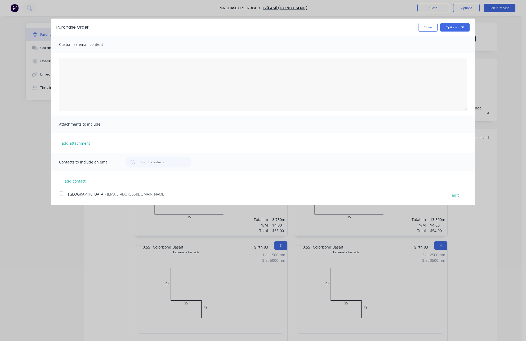
click at [62, 195] on div at bounding box center [61, 193] width 11 height 11
click at [448, 28] on button "Options" at bounding box center [454, 27] width 29 height 8
click at [455, 51] on div "Email" at bounding box center [444, 51] width 41 height 8
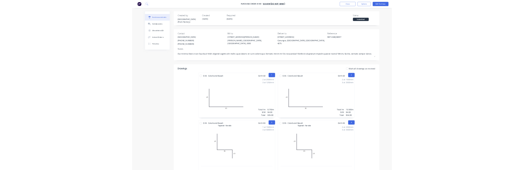
scroll to position [109, 0]
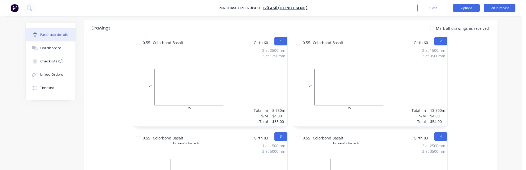
click at [464, 7] on button "Options" at bounding box center [466, 8] width 26 height 8
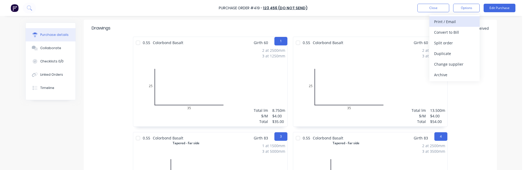
click at [461, 22] on div "Print / Email" at bounding box center [454, 22] width 41 height 8
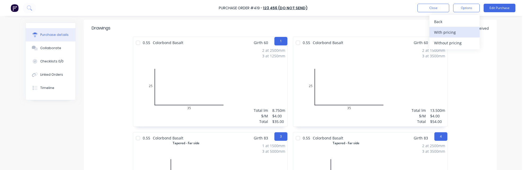
click at [454, 36] on div "With pricing" at bounding box center [454, 32] width 41 height 8
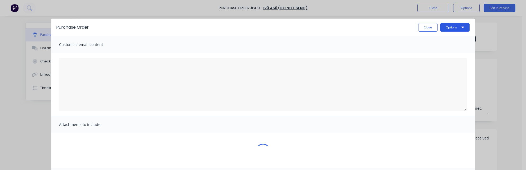
click at [459, 29] on button "Options" at bounding box center [454, 27] width 29 height 8
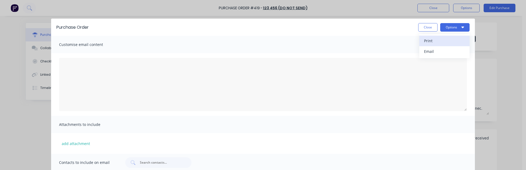
click at [453, 41] on div "Print" at bounding box center [444, 41] width 41 height 8
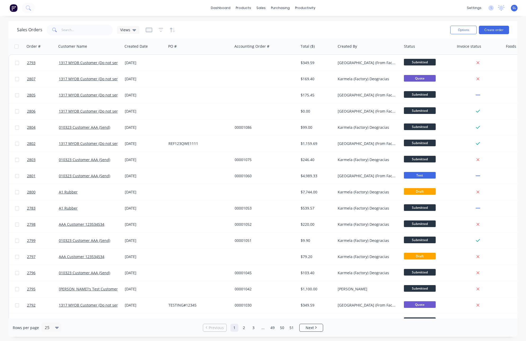
click at [185, 17] on div "dashboard products sales purchasing productivity dashboard products Product Cat…" at bounding box center [263, 170] width 526 height 341
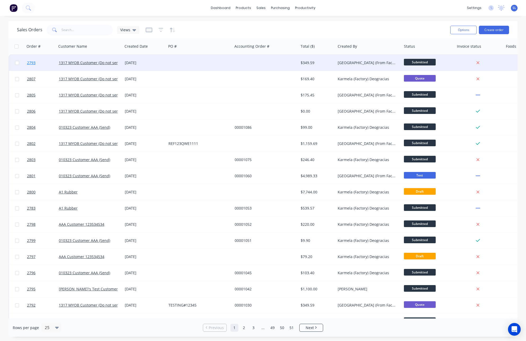
click at [33, 63] on span "2793" at bounding box center [31, 62] width 8 height 5
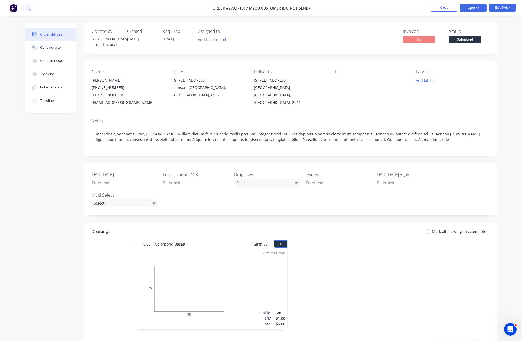
click at [468, 11] on button "Options" at bounding box center [473, 8] width 26 height 8
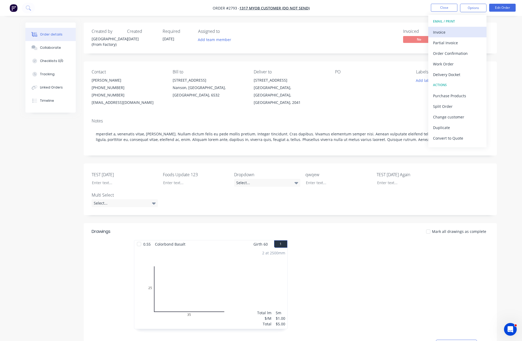
click at [458, 33] on div "Invoice" at bounding box center [457, 32] width 49 height 8
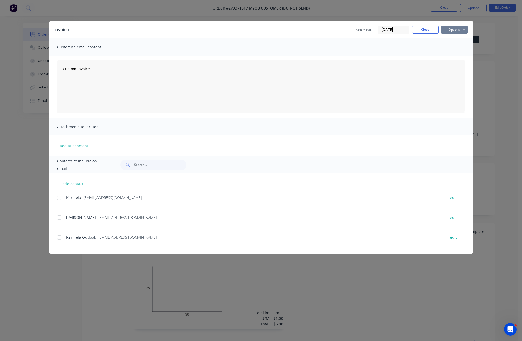
click at [458, 29] on button "Options" at bounding box center [454, 30] width 26 height 8
click at [449, 48] on button "Print" at bounding box center [458, 47] width 34 height 9
click at [416, 33] on button "Close" at bounding box center [425, 30] width 26 height 8
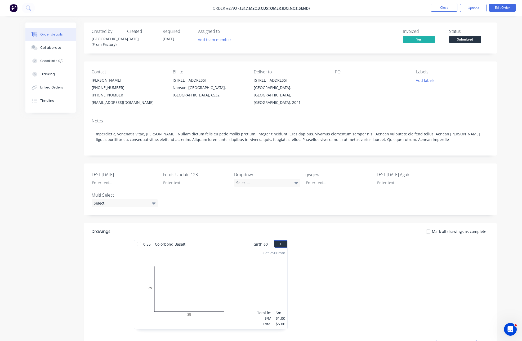
click at [460, 11] on div "Options" at bounding box center [473, 8] width 26 height 8
click at [467, 10] on button "Options" at bounding box center [473, 8] width 26 height 8
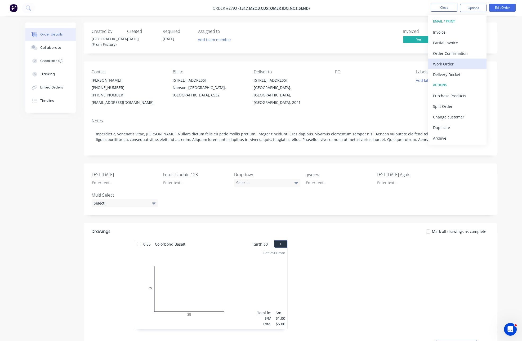
click at [449, 61] on div "Work Order" at bounding box center [457, 64] width 49 height 8
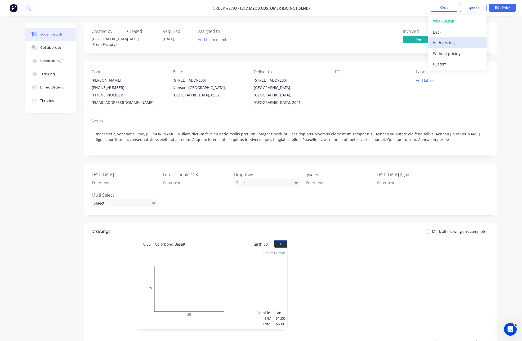
click at [449, 45] on div "With pricing" at bounding box center [457, 43] width 49 height 8
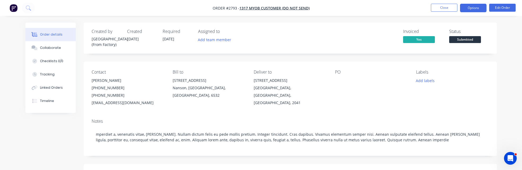
click at [470, 8] on button "Options" at bounding box center [473, 8] width 26 height 8
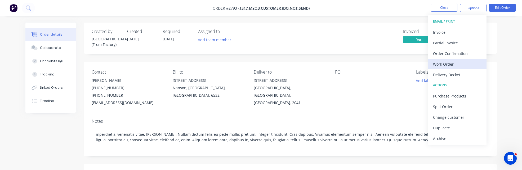
click at [449, 62] on div "Work Order" at bounding box center [457, 64] width 49 height 8
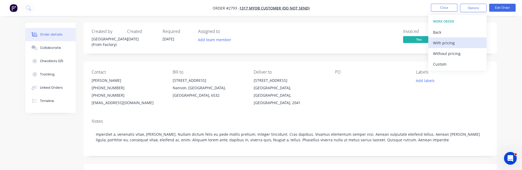
click at [451, 43] on div "With pricing" at bounding box center [457, 43] width 49 height 8
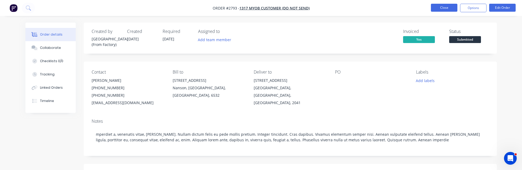
click at [438, 7] on button "Close" at bounding box center [444, 8] width 26 height 8
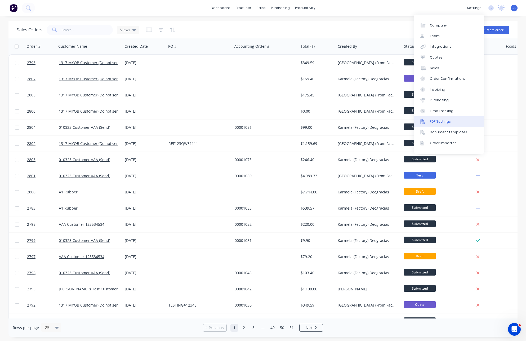
click at [443, 119] on div "PDF Settings" at bounding box center [440, 121] width 21 height 5
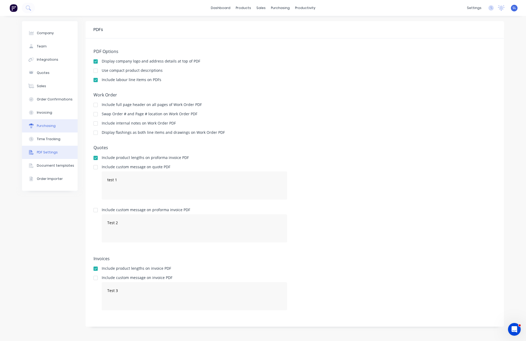
click at [43, 122] on button "Purchasing" at bounding box center [50, 125] width 56 height 13
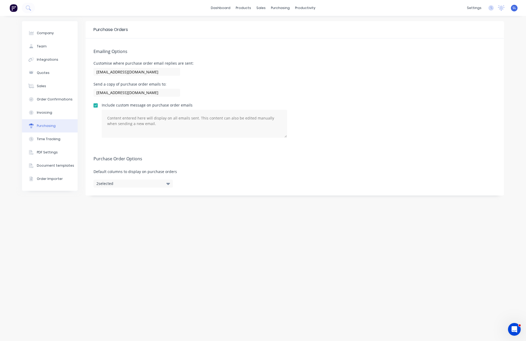
click at [122, 185] on button "2 selected" at bounding box center [133, 184] width 79 height 8
